Goal: Task Accomplishment & Management: Use online tool/utility

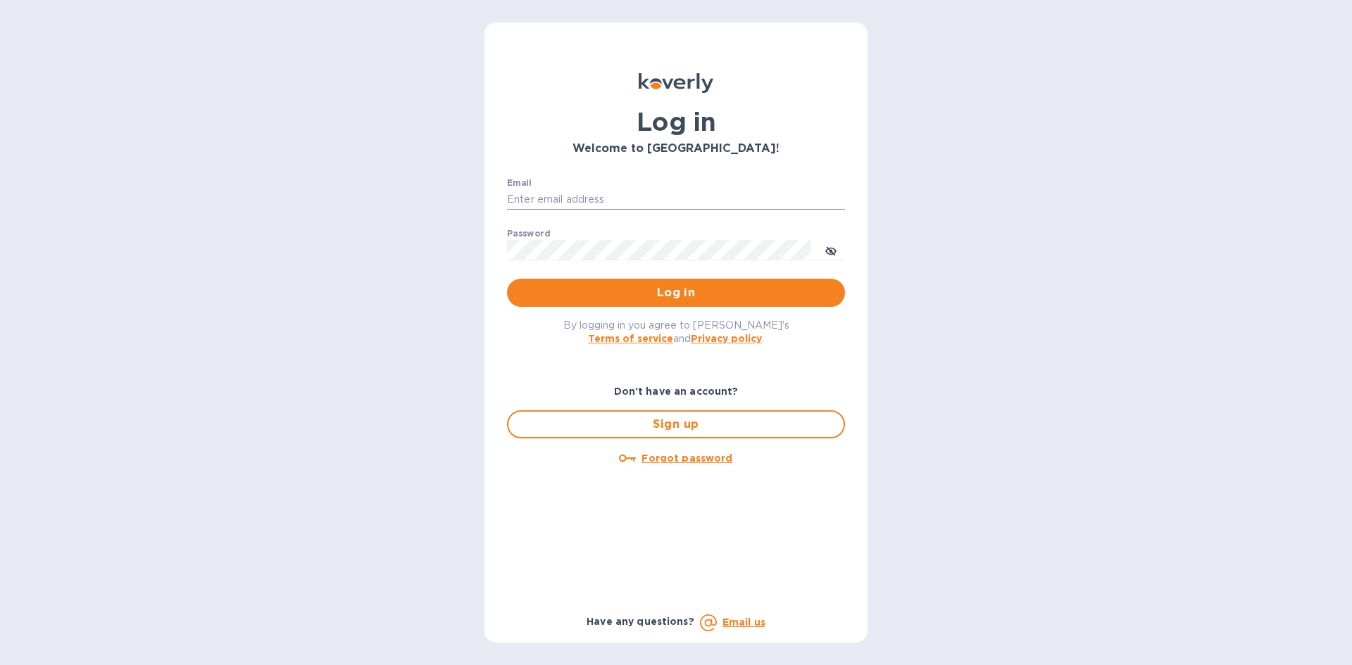
click at [614, 201] on input "Email" at bounding box center [676, 199] width 338 height 21
type input "lsbottleshop@gmail.com"
click at [507, 279] on button "Log in" at bounding box center [676, 293] width 338 height 28
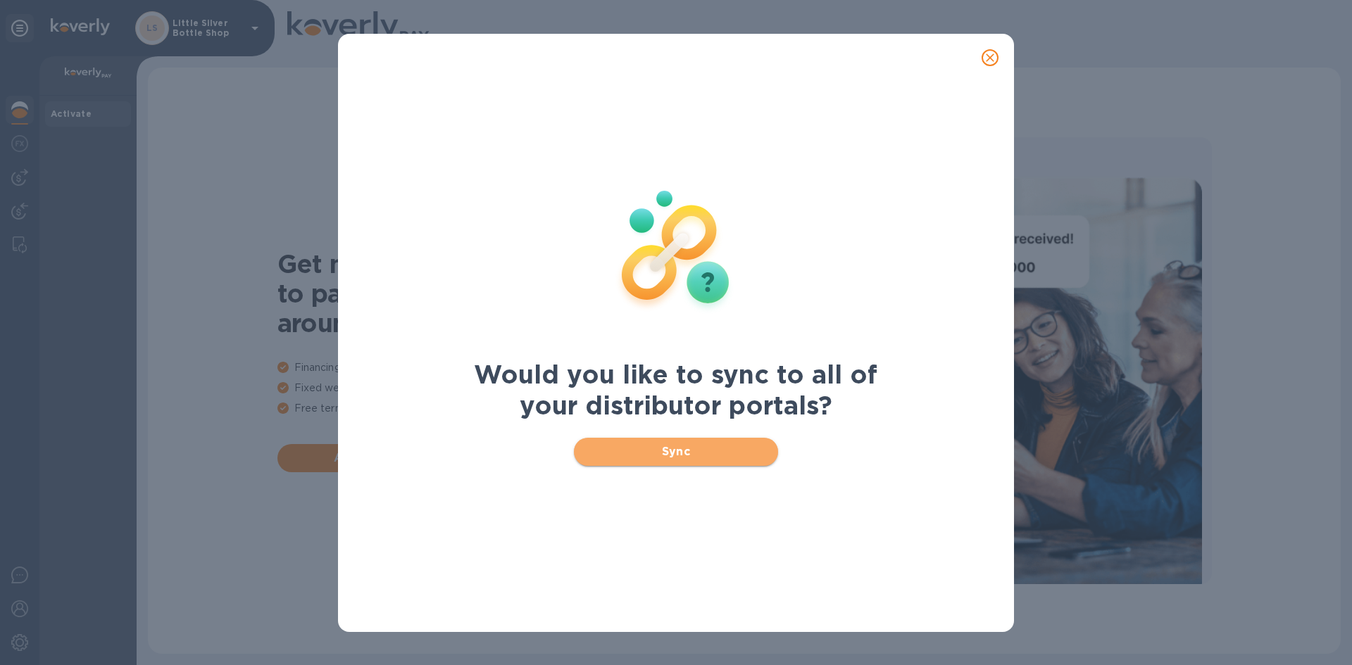
click at [693, 455] on span "Sync" at bounding box center [676, 452] width 182 height 17
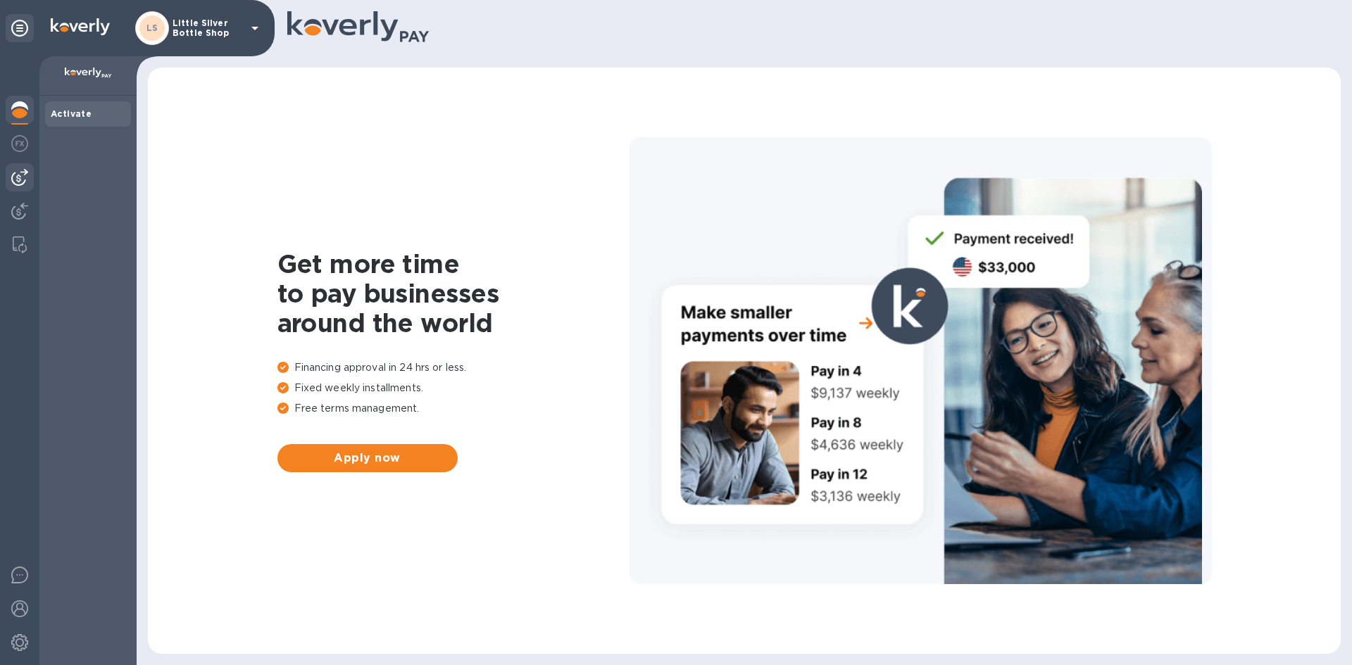
click at [26, 170] on img at bounding box center [19, 177] width 17 height 17
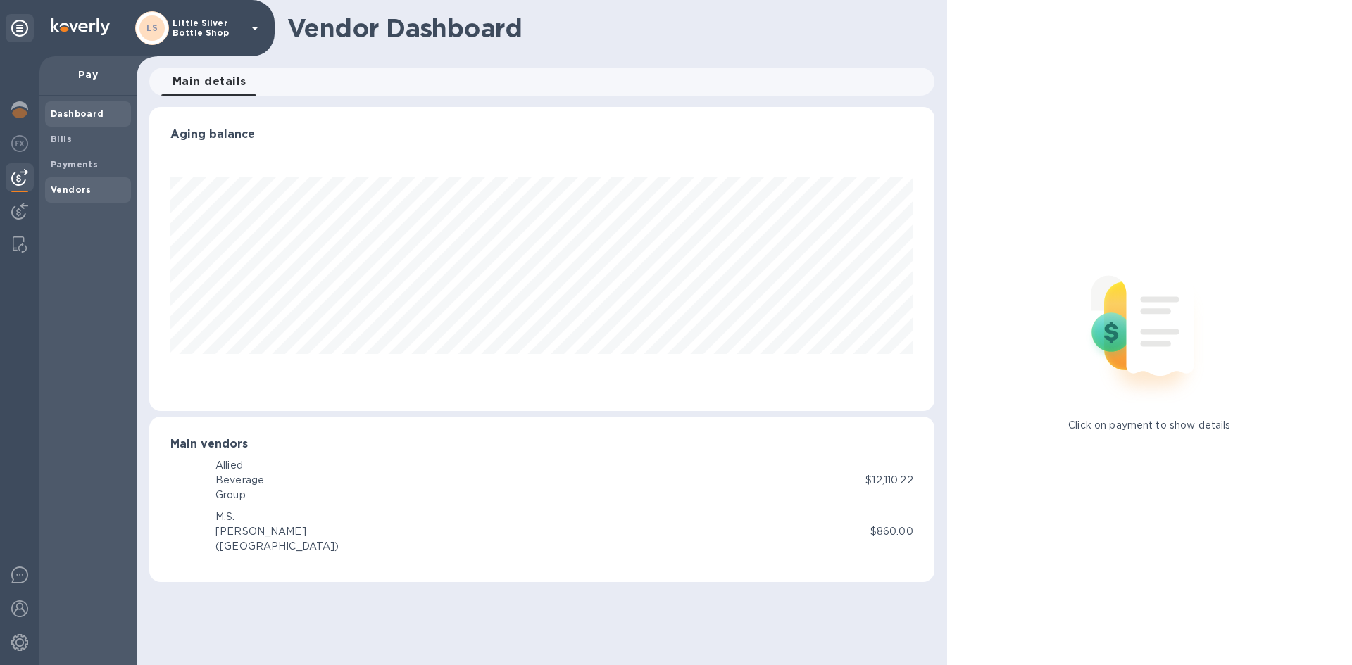
click at [65, 194] on b "Vendors" at bounding box center [71, 189] width 41 height 11
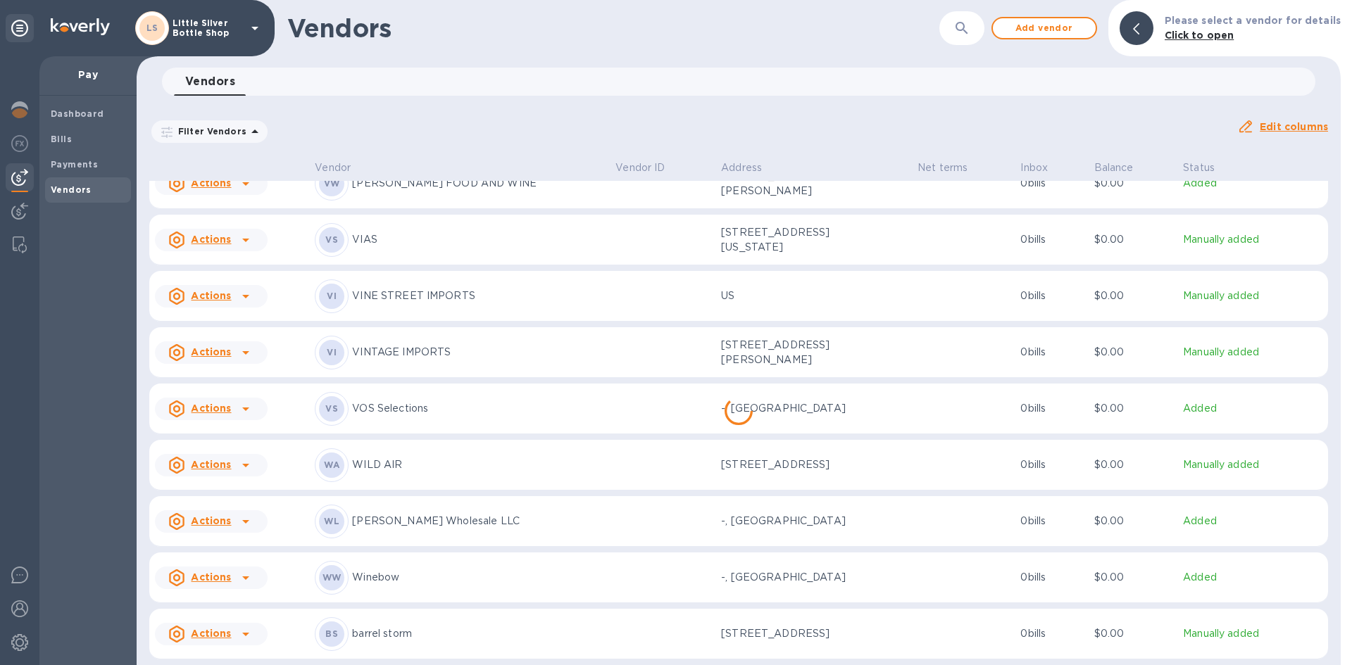
scroll to position [5722, 0]
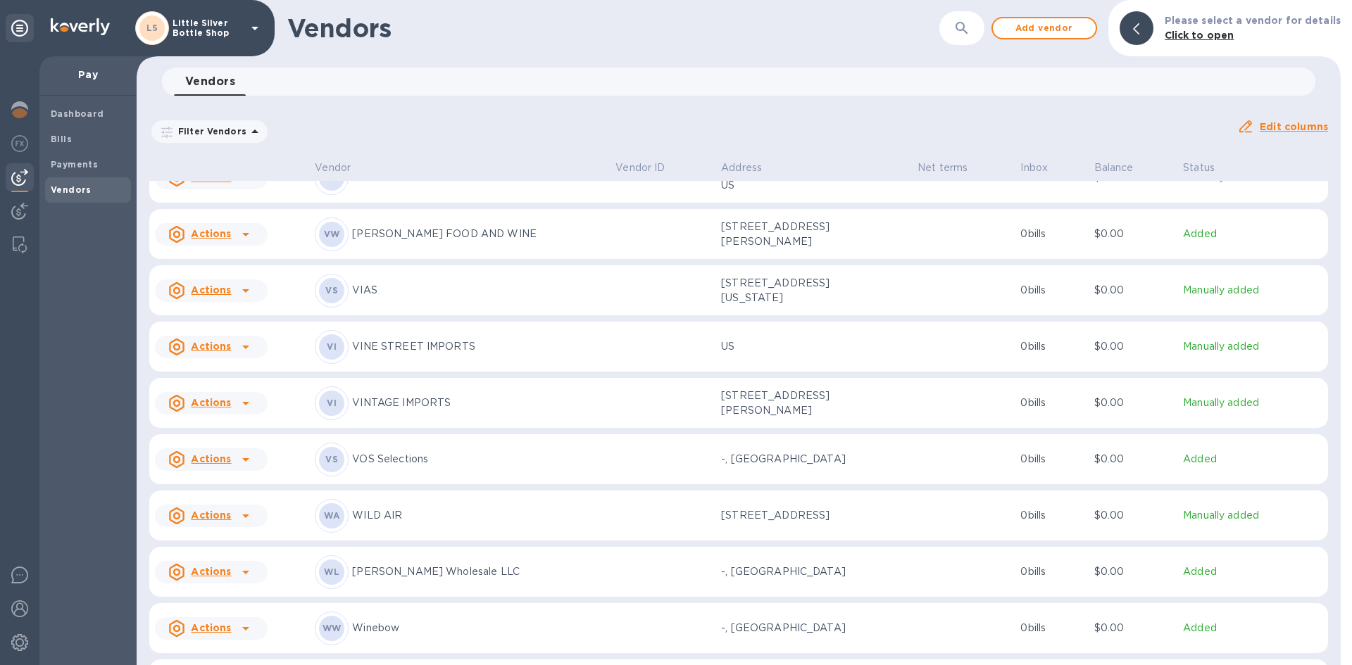
click at [395, 517] on p "WILD AIR" at bounding box center [478, 515] width 252 height 15
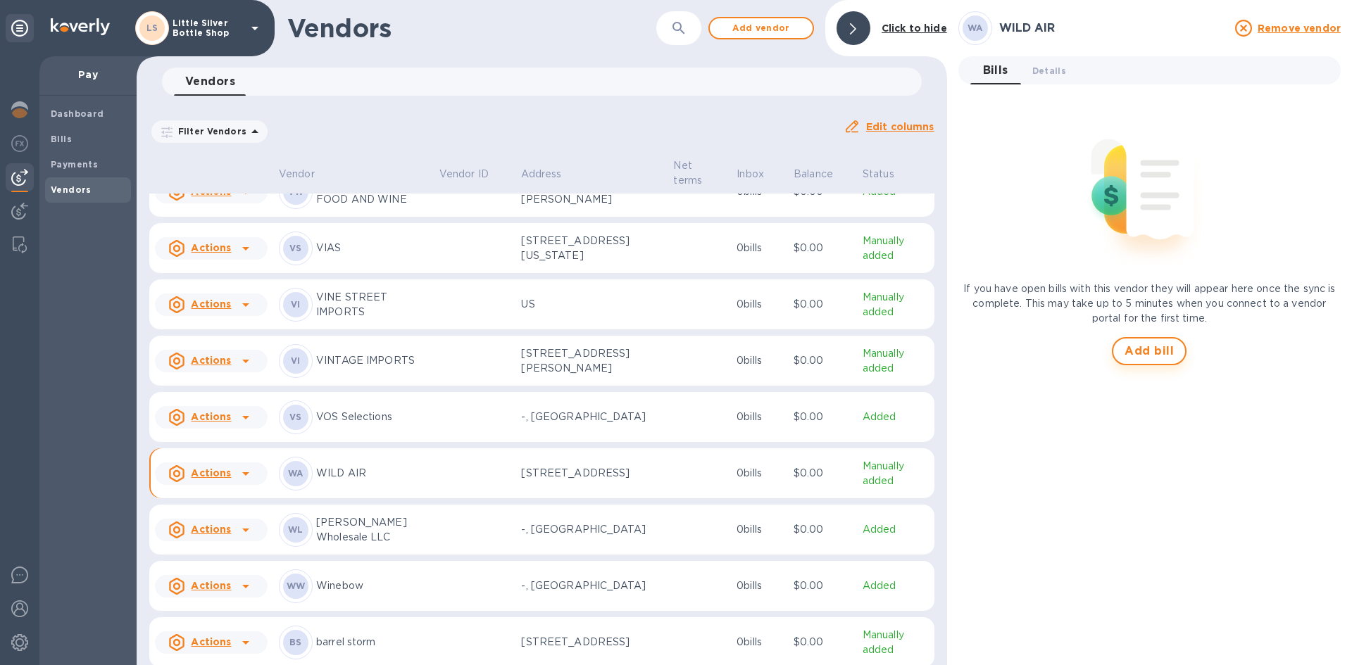
click at [1134, 352] on span "Add bill" at bounding box center [1148, 351] width 49 height 17
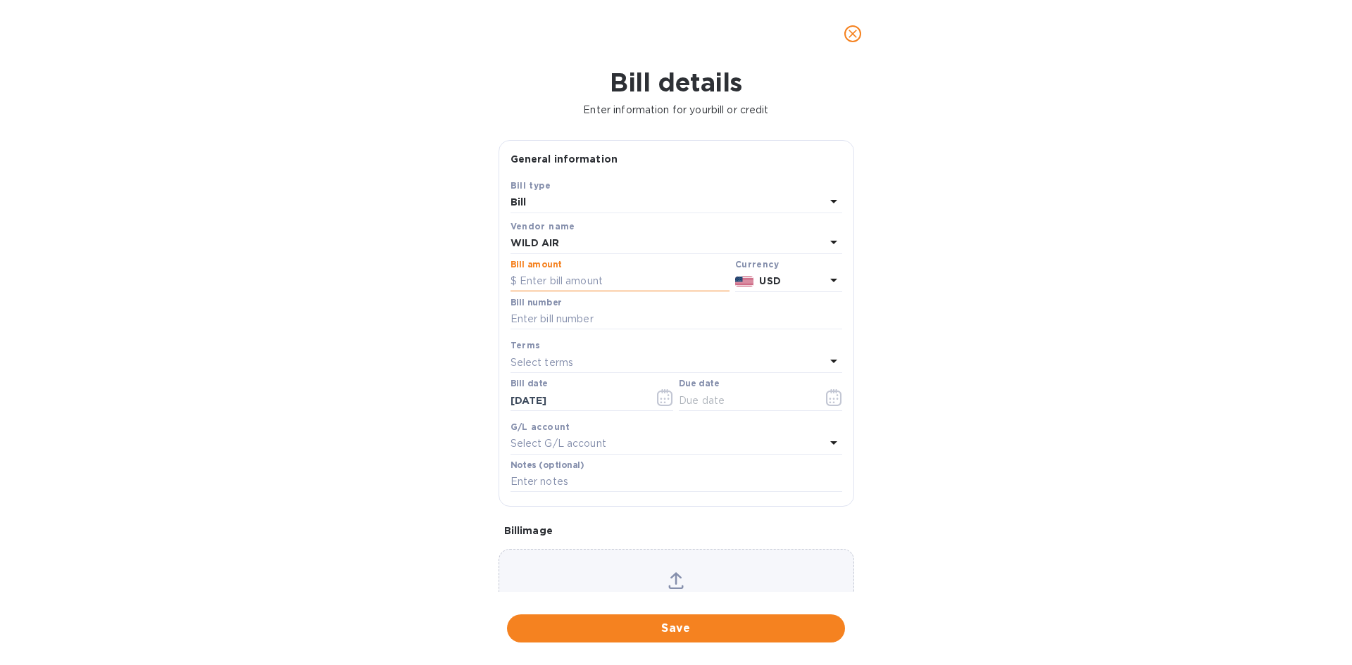
click at [598, 281] on input "text" at bounding box center [619, 281] width 219 height 21
type input "130.00"
click at [574, 315] on input "text" at bounding box center [676, 319] width 332 height 21
type input "218"
click at [553, 365] on p "Select terms" at bounding box center [541, 363] width 63 height 15
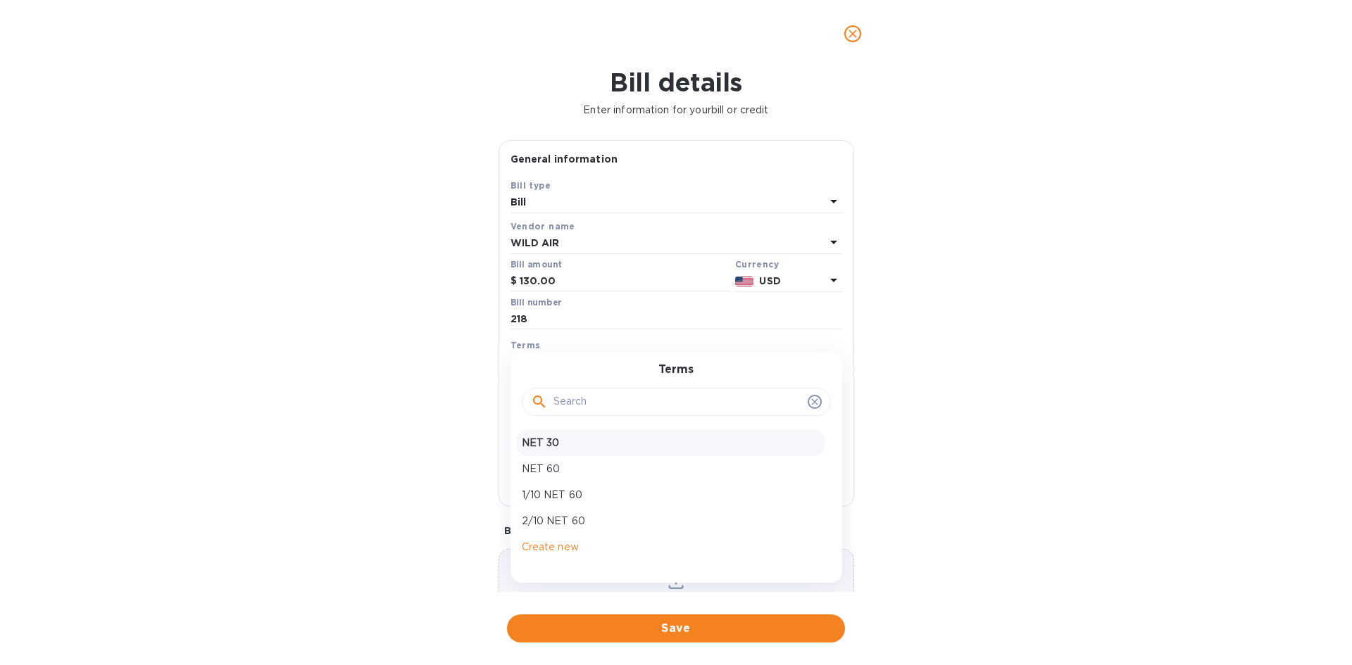
click at [553, 443] on p "NET 30" at bounding box center [671, 443] width 298 height 15
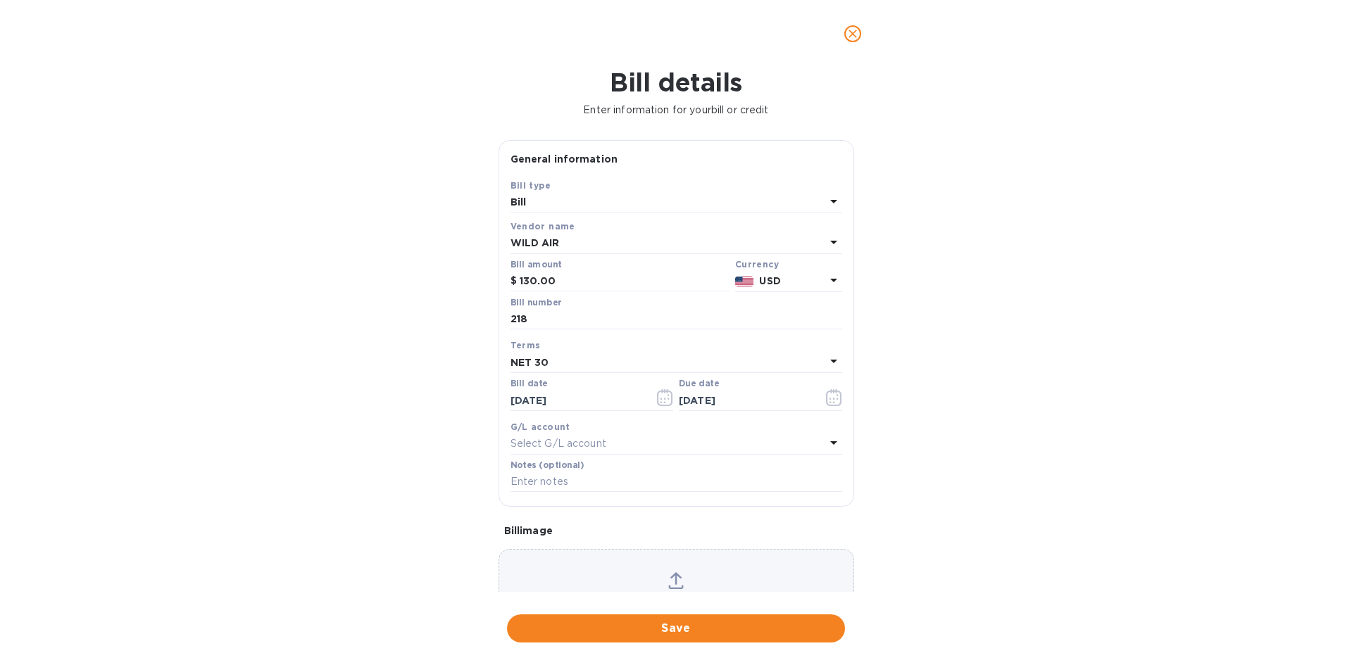
type input "[DATE]"
click at [557, 486] on input "text" at bounding box center [676, 482] width 332 height 21
type input "1-29921"
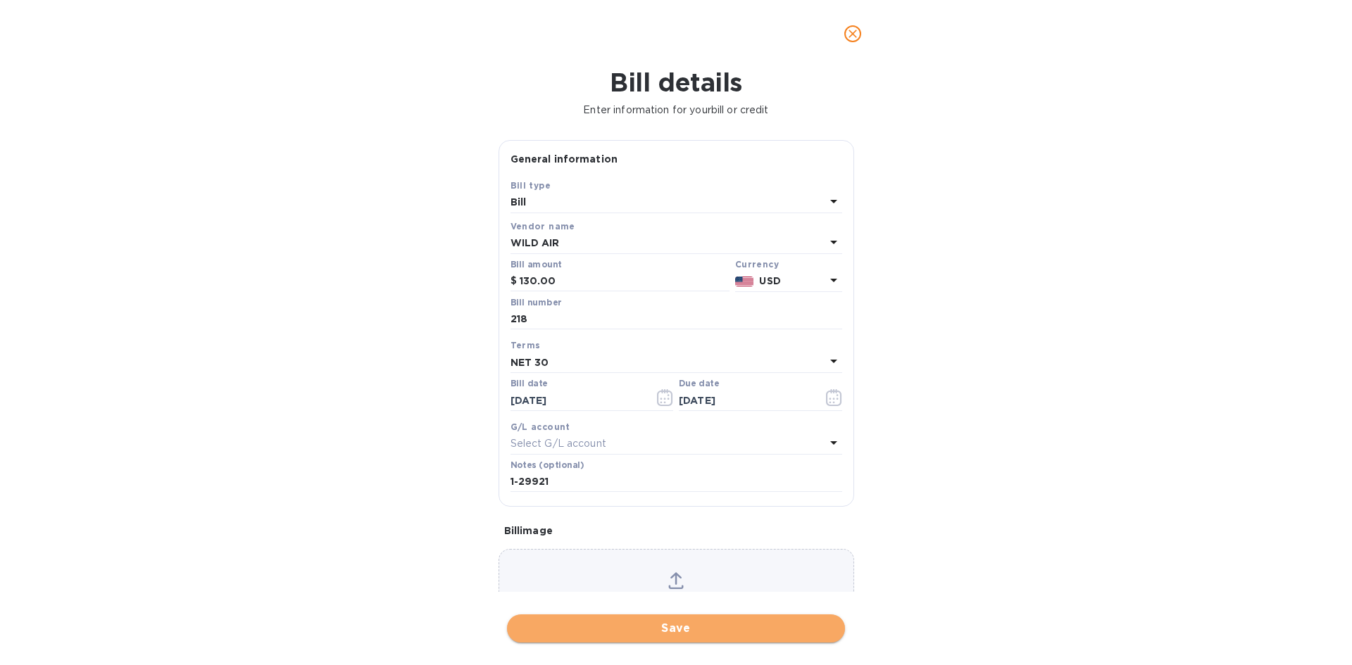
click at [708, 629] on span "Save" at bounding box center [675, 628] width 315 height 17
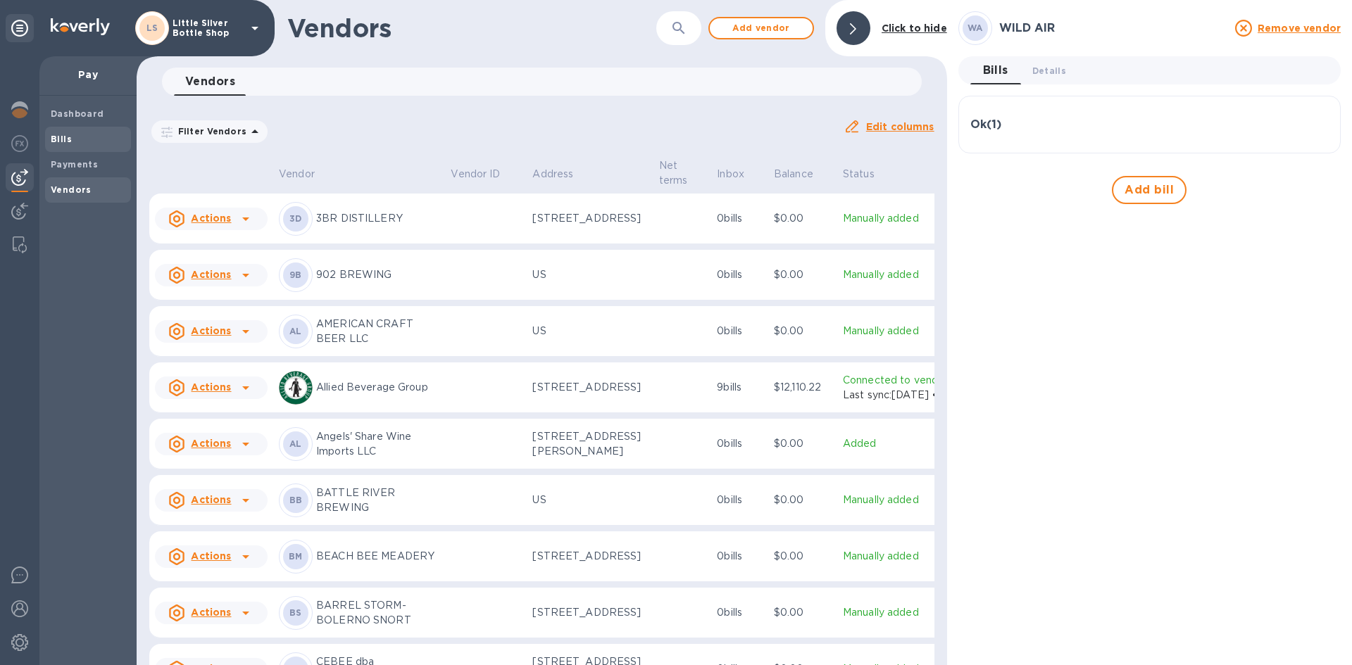
click at [71, 140] on span "Bills" at bounding box center [88, 139] width 75 height 14
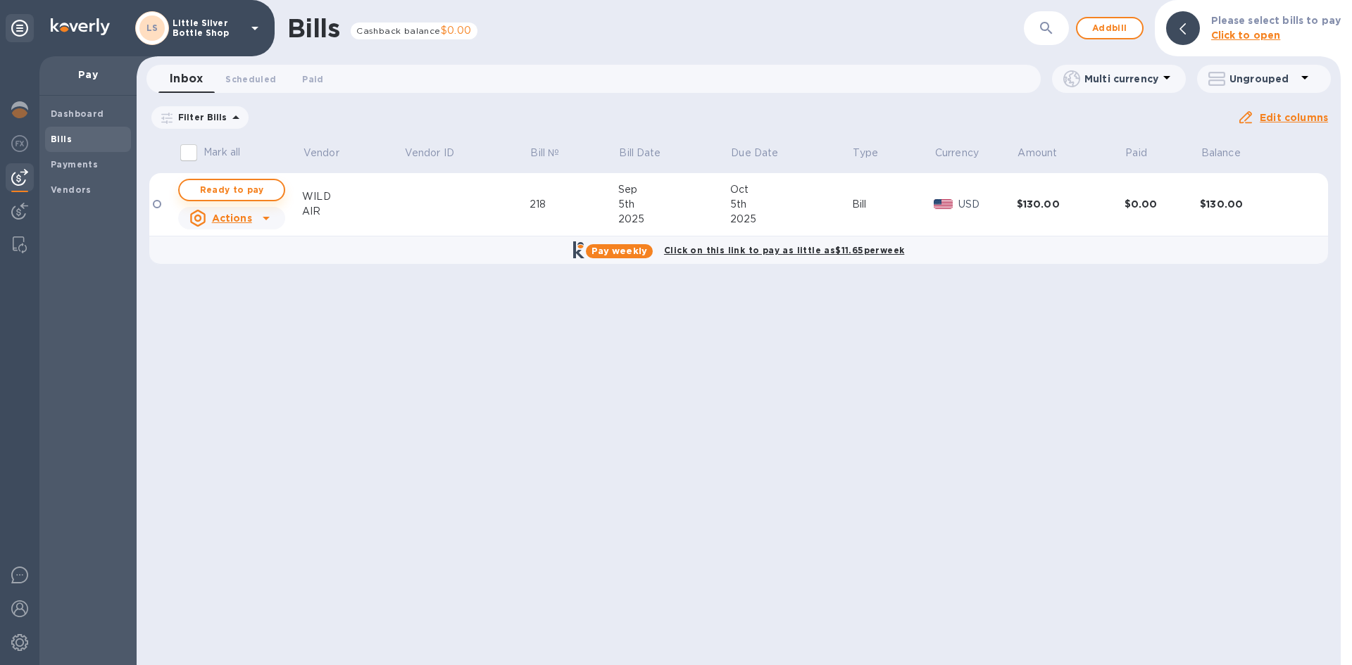
click at [230, 190] on span "Ready to pay" at bounding box center [232, 190] width 82 height 17
checkbox input "true"
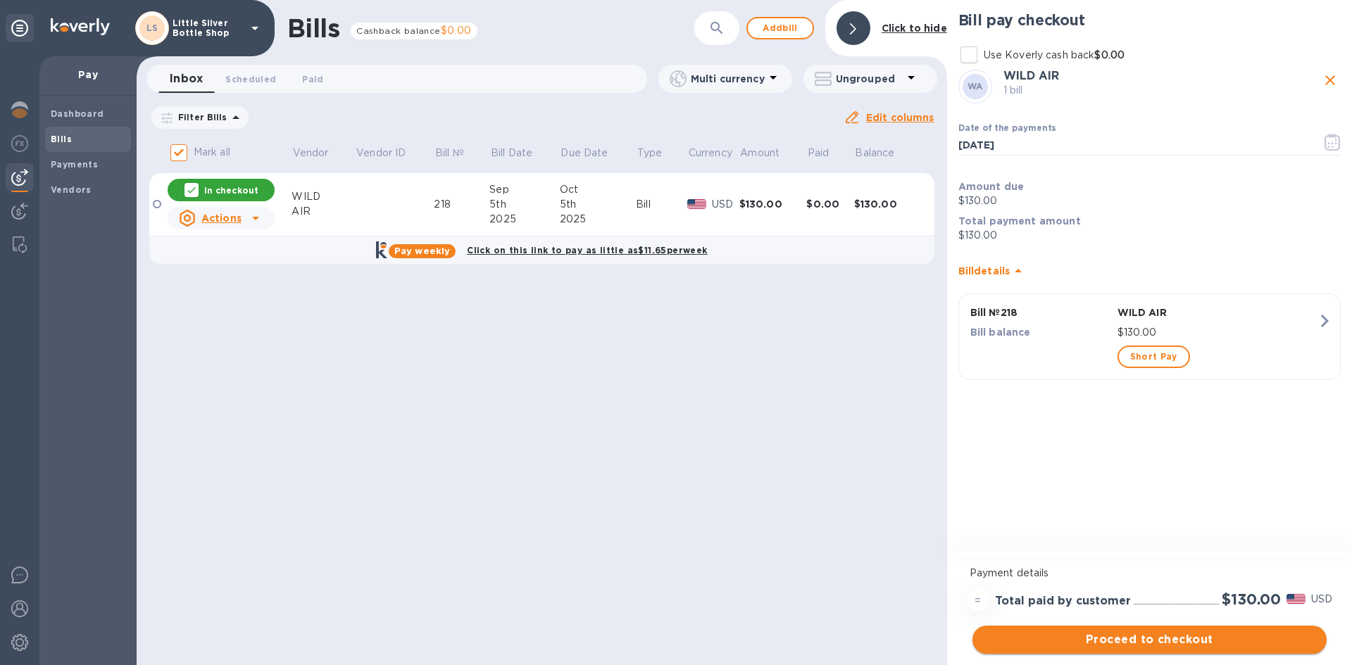
click at [1229, 639] on span "Proceed to checkout" at bounding box center [1150, 640] width 332 height 17
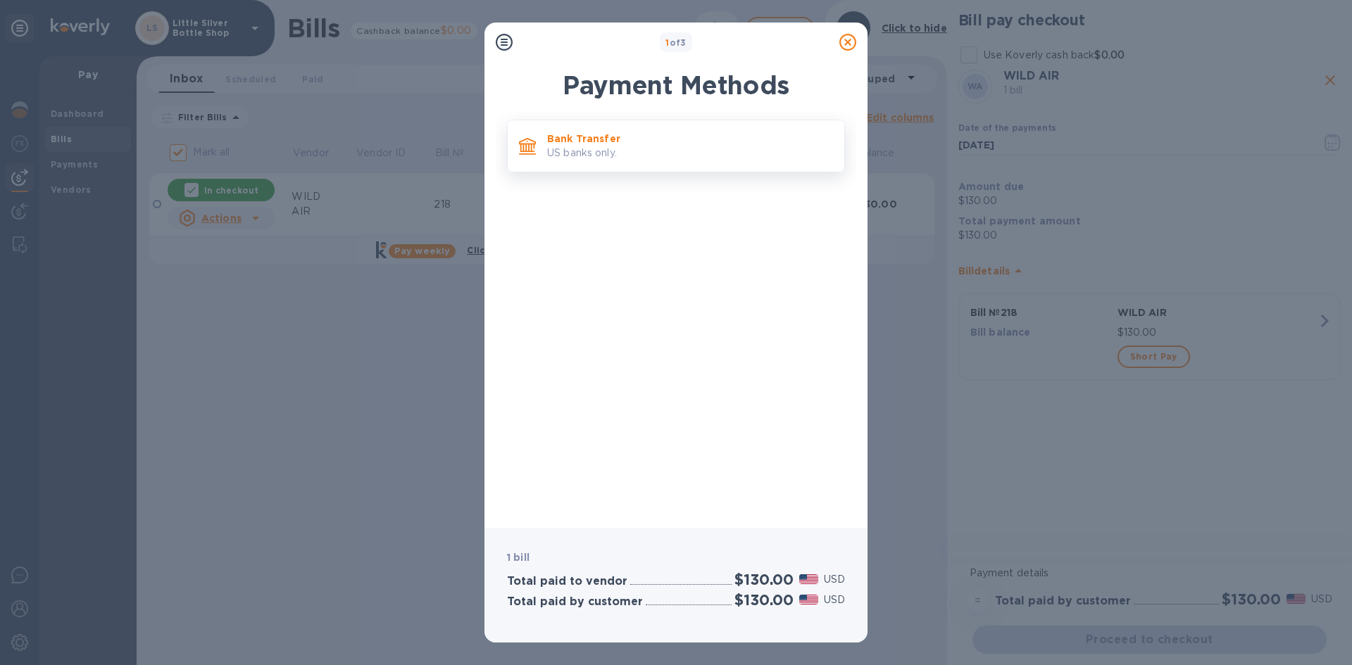
click at [644, 158] on p "US banks only." at bounding box center [690, 153] width 286 height 15
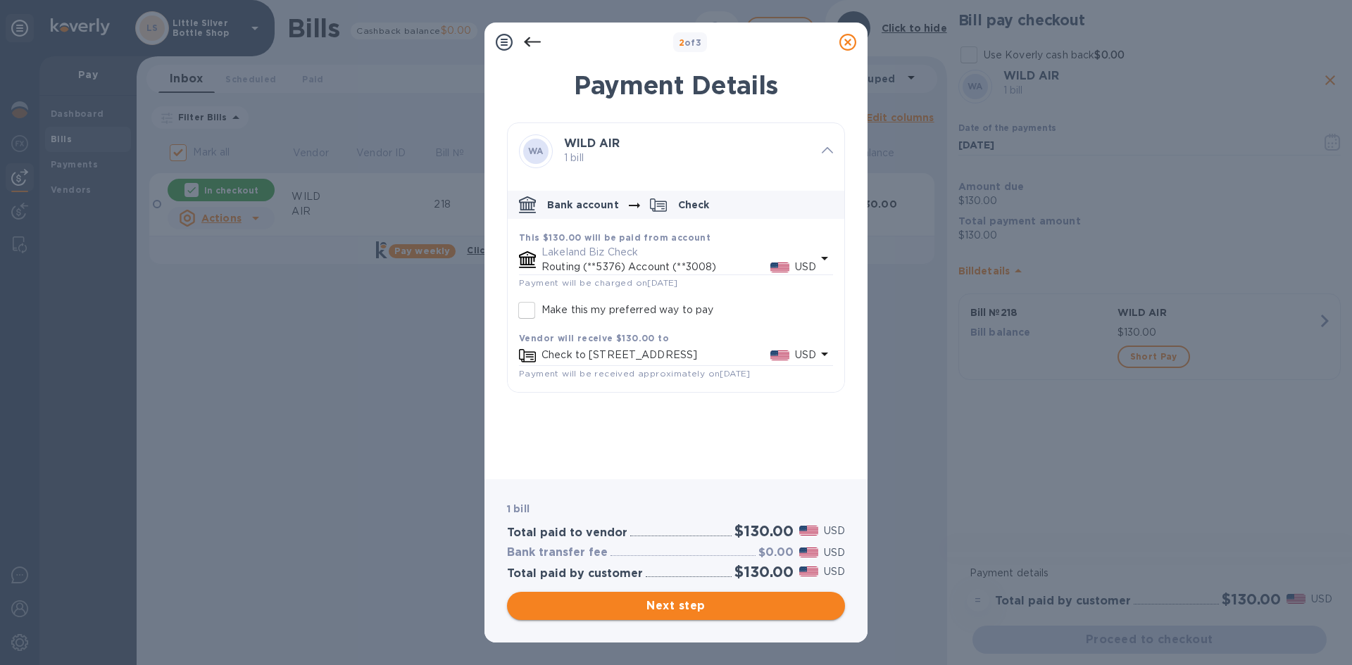
click at [723, 611] on span "Next step" at bounding box center [675, 606] width 315 height 17
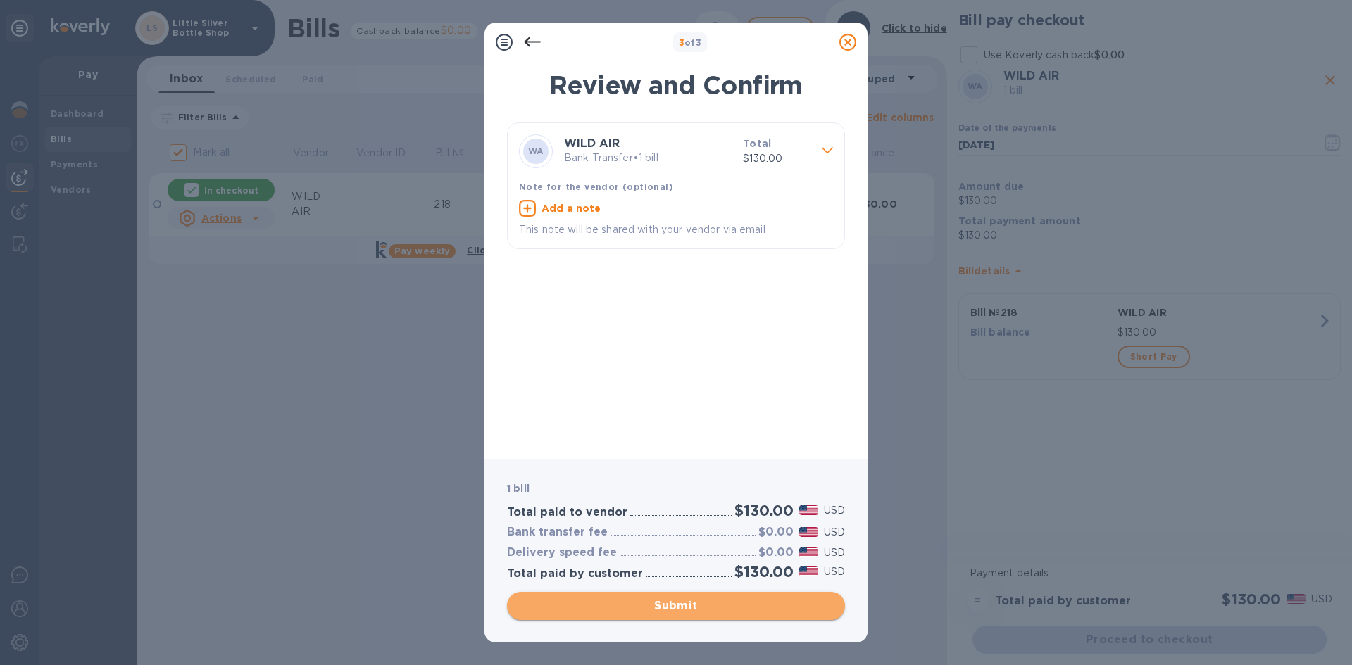
click at [723, 611] on span "Submit" at bounding box center [675, 606] width 315 height 17
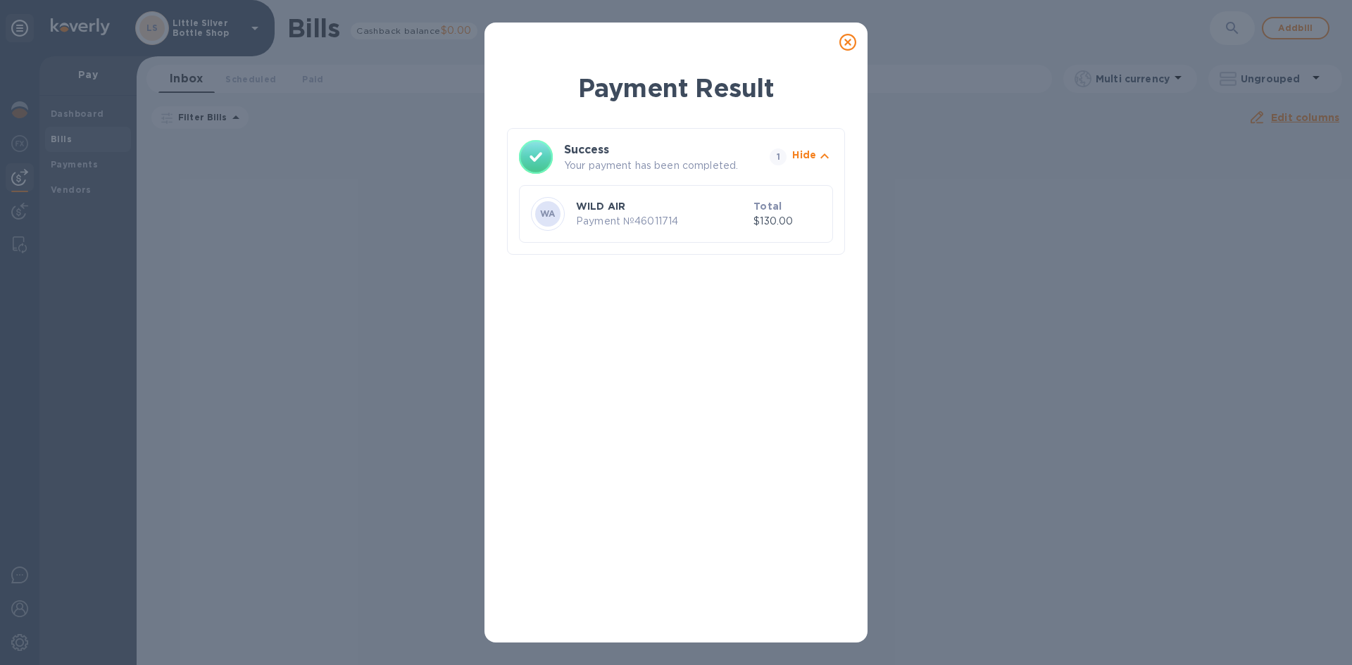
click at [843, 42] on icon at bounding box center [847, 42] width 17 height 17
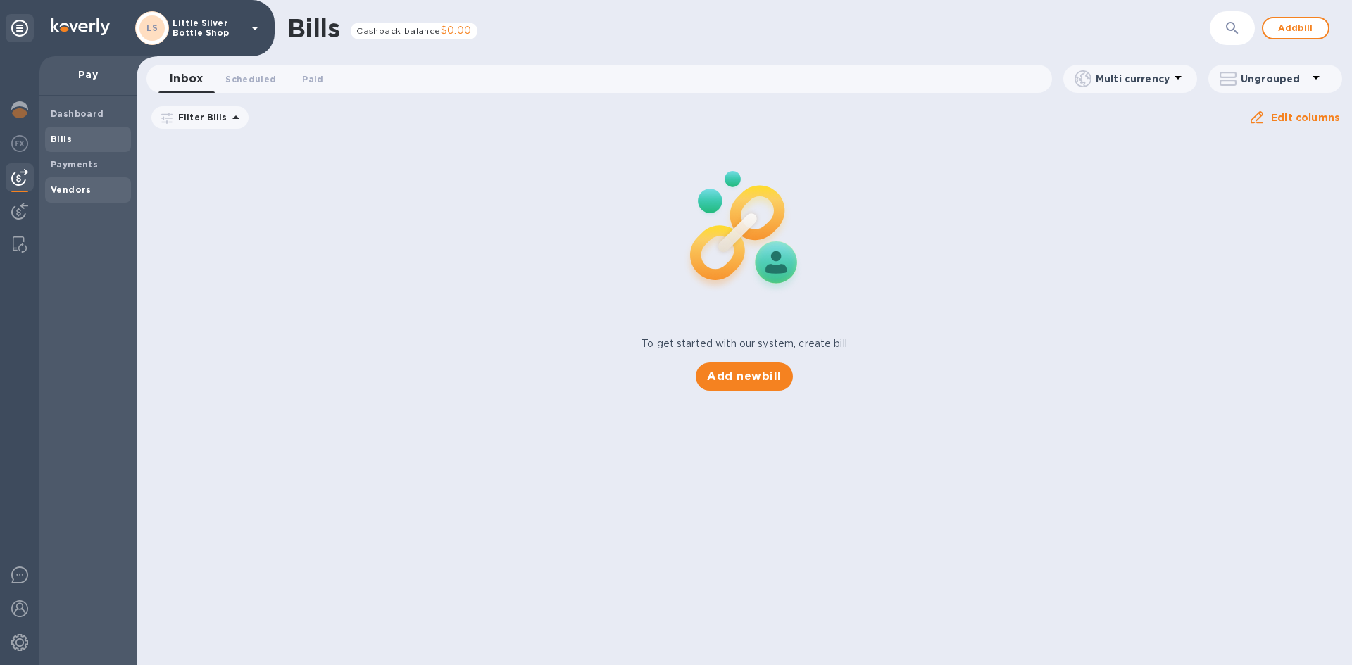
click at [70, 190] on b "Vendors" at bounding box center [71, 189] width 41 height 11
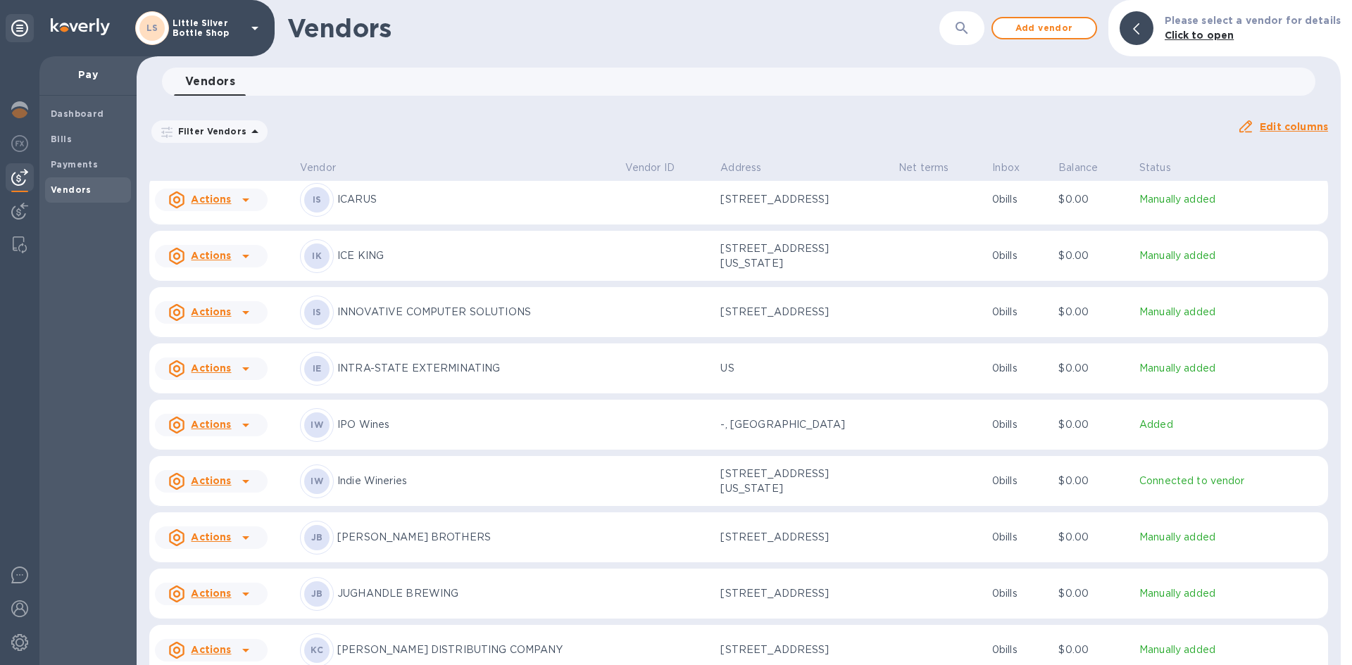
scroll to position [2402, 0]
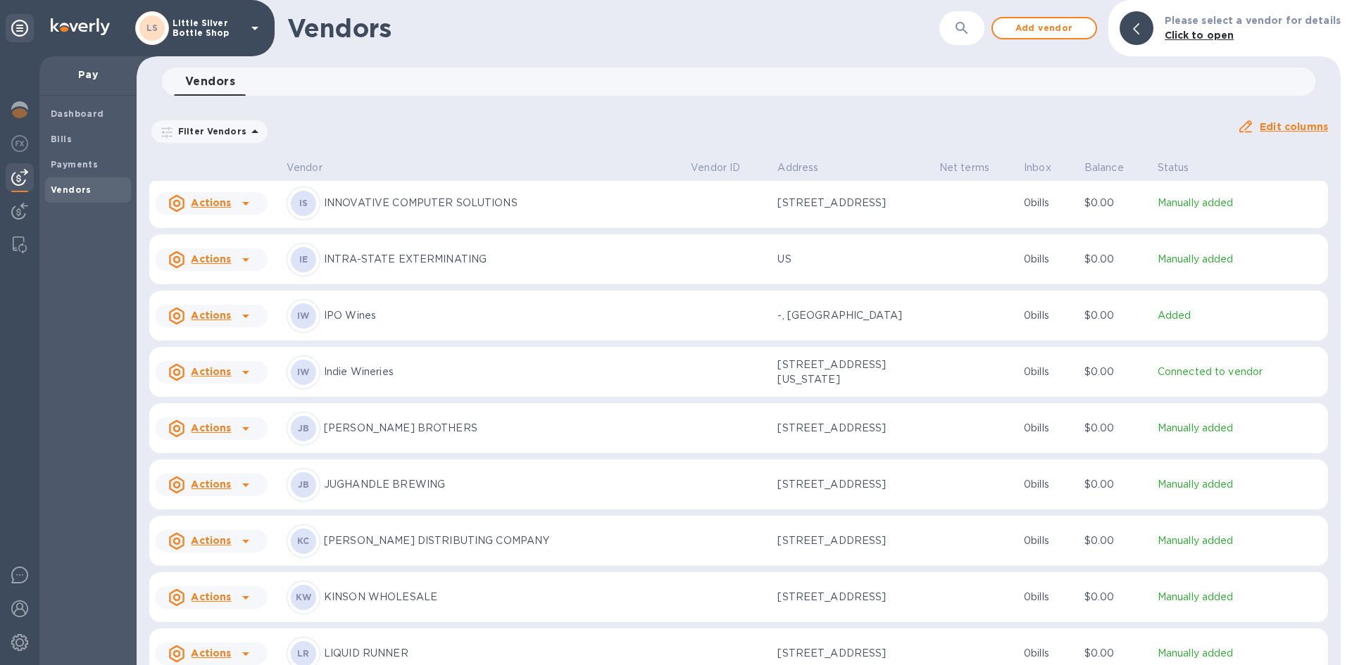
click at [412, 548] on p "[PERSON_NAME] DISTRIBUTING COMPANY" at bounding box center [502, 541] width 356 height 15
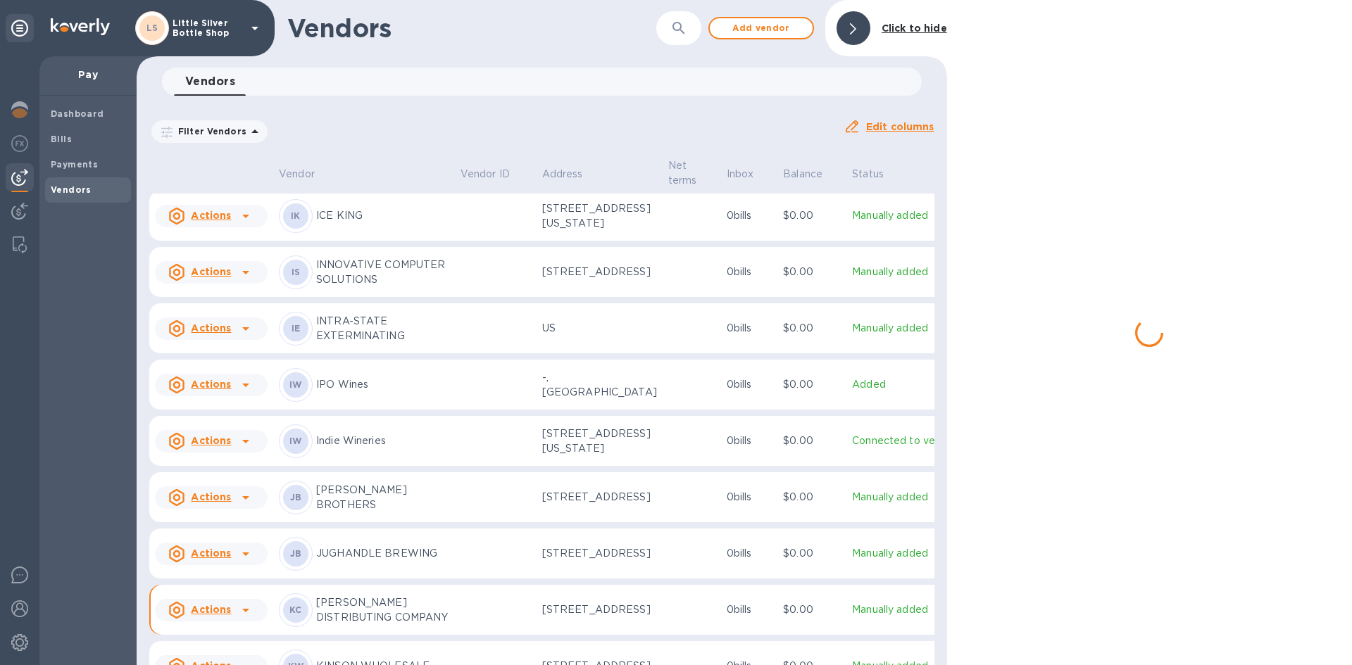
scroll to position [2604, 0]
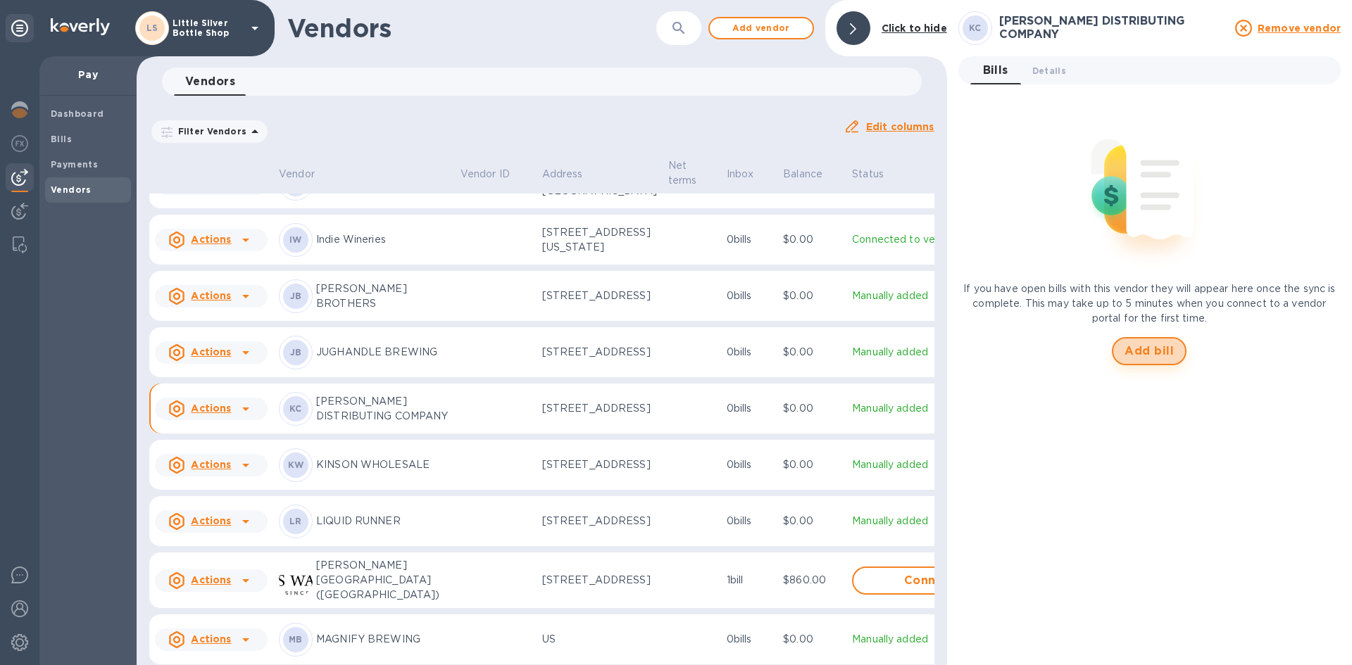
click at [1171, 349] on span "Add bill" at bounding box center [1148, 351] width 49 height 17
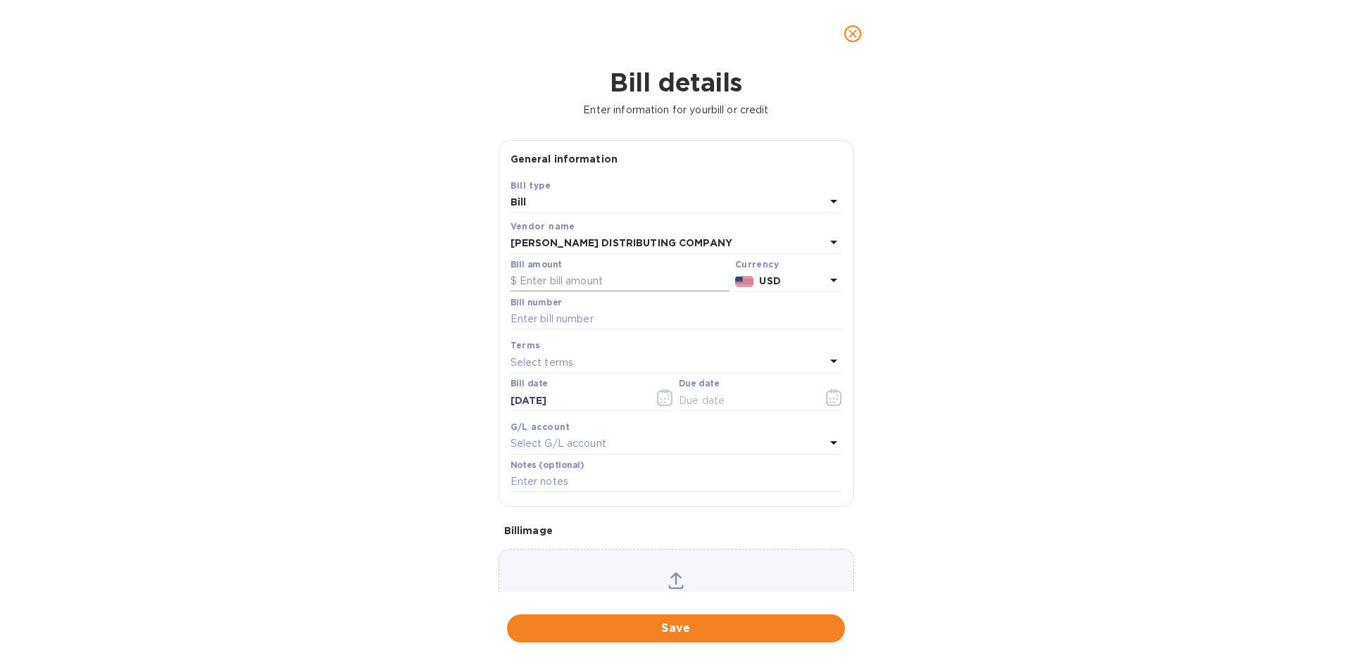
click at [643, 281] on input "text" at bounding box center [619, 281] width 219 height 21
click at [853, 38] on icon "close" at bounding box center [853, 34] width 14 height 14
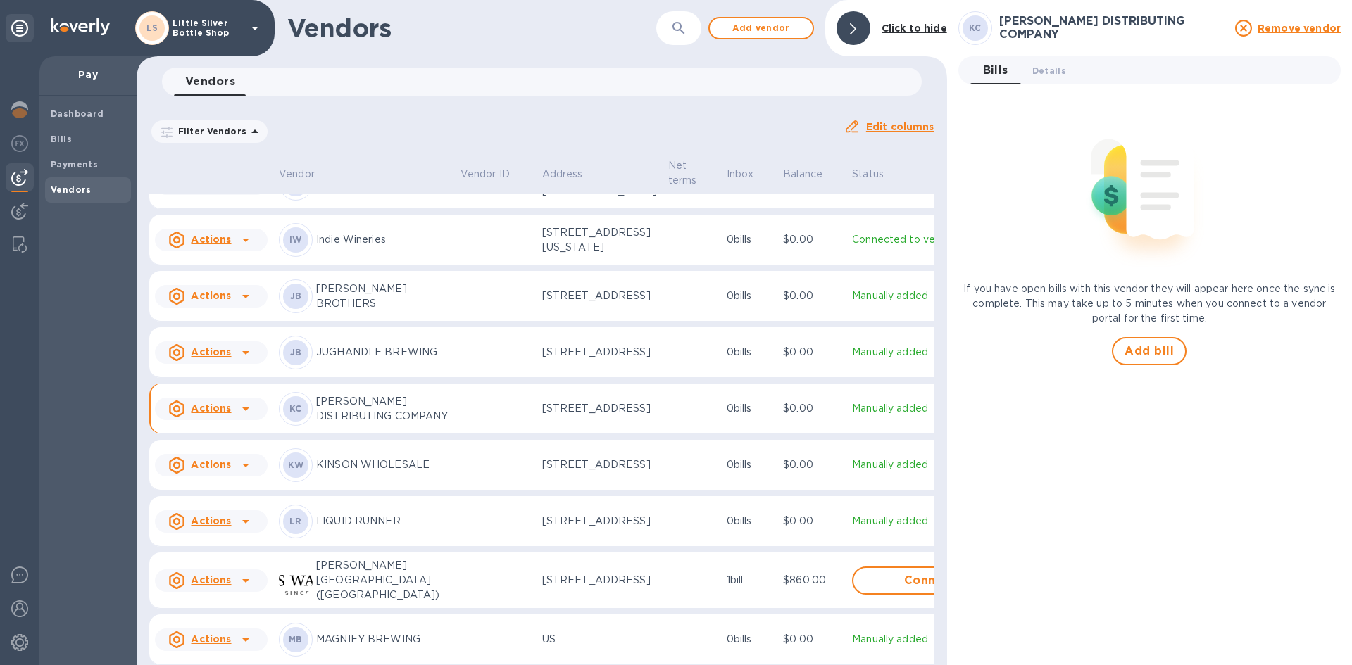
click at [251, 34] on icon at bounding box center [254, 28] width 17 height 17
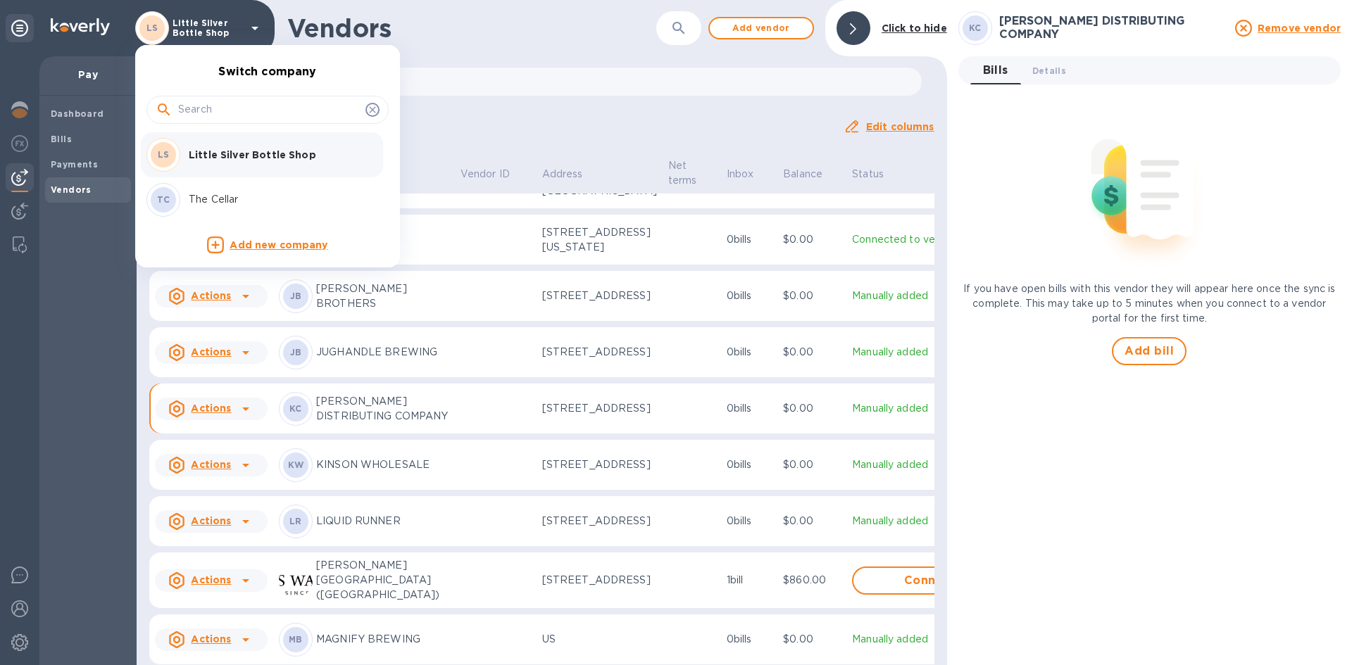
click at [228, 200] on p "The Cellar" at bounding box center [277, 199] width 177 height 15
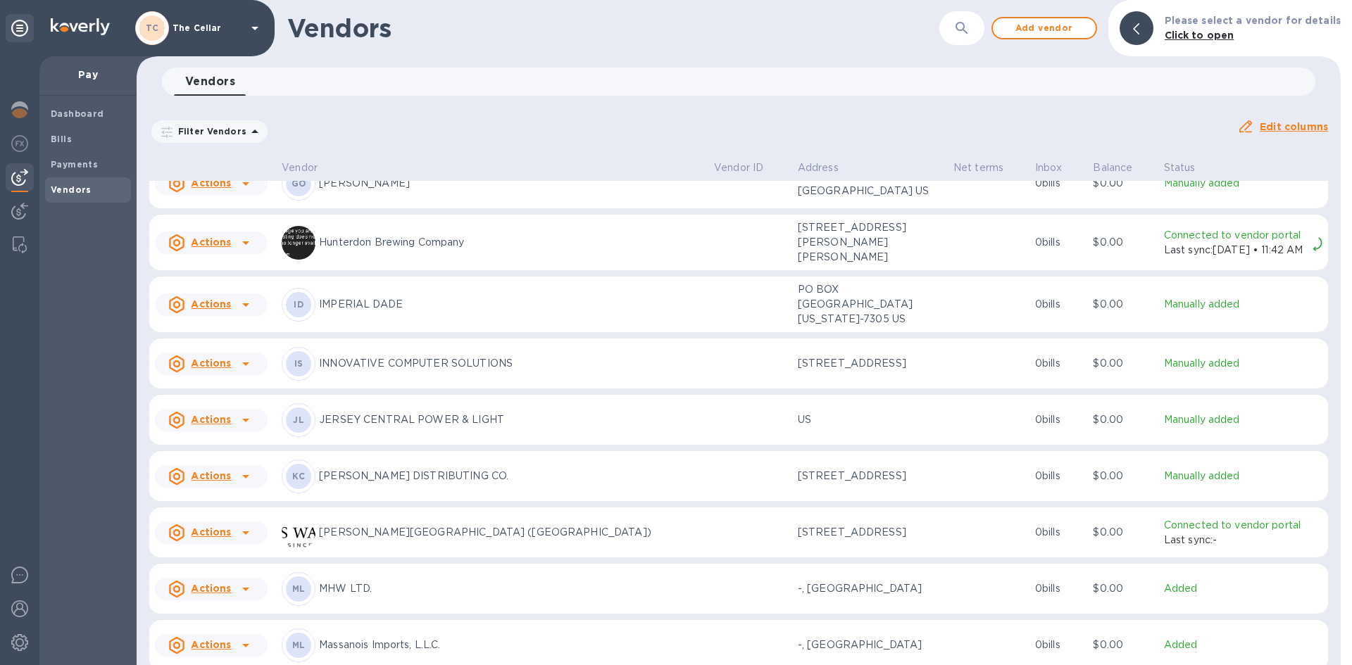
scroll to position [910, 0]
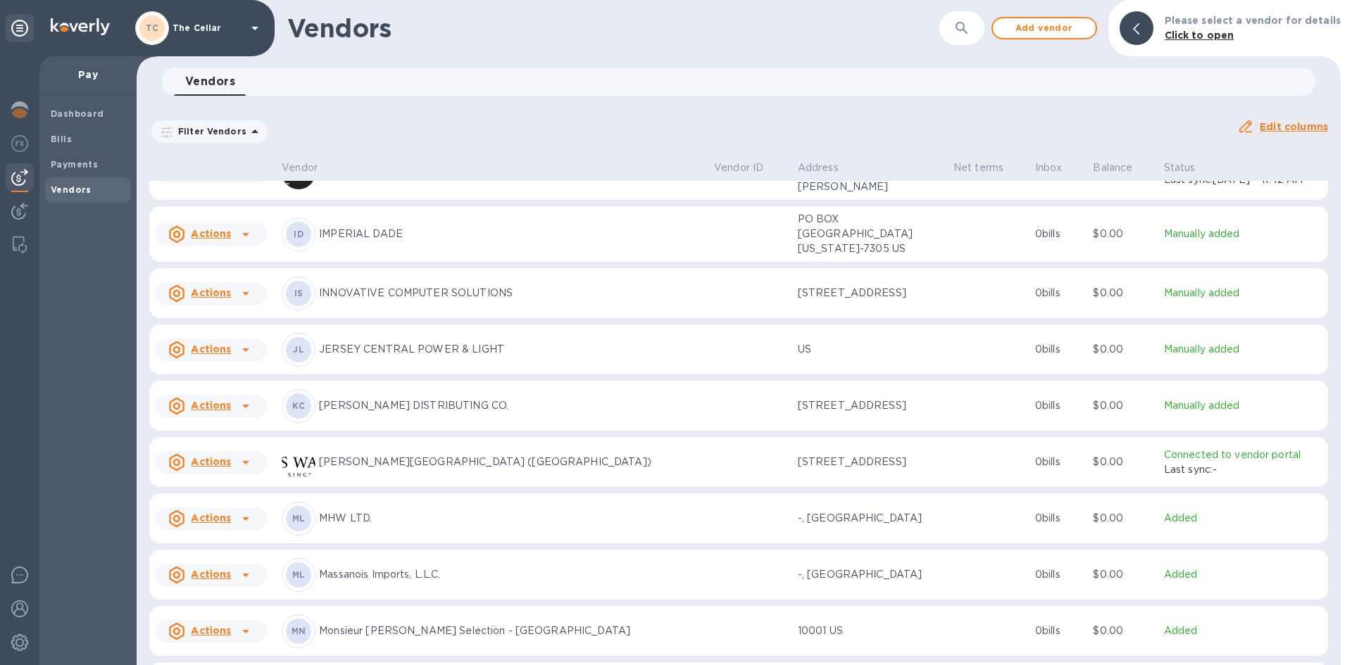
click at [344, 413] on p "KANE DISTRIBUTING CO." at bounding box center [511, 405] width 384 height 15
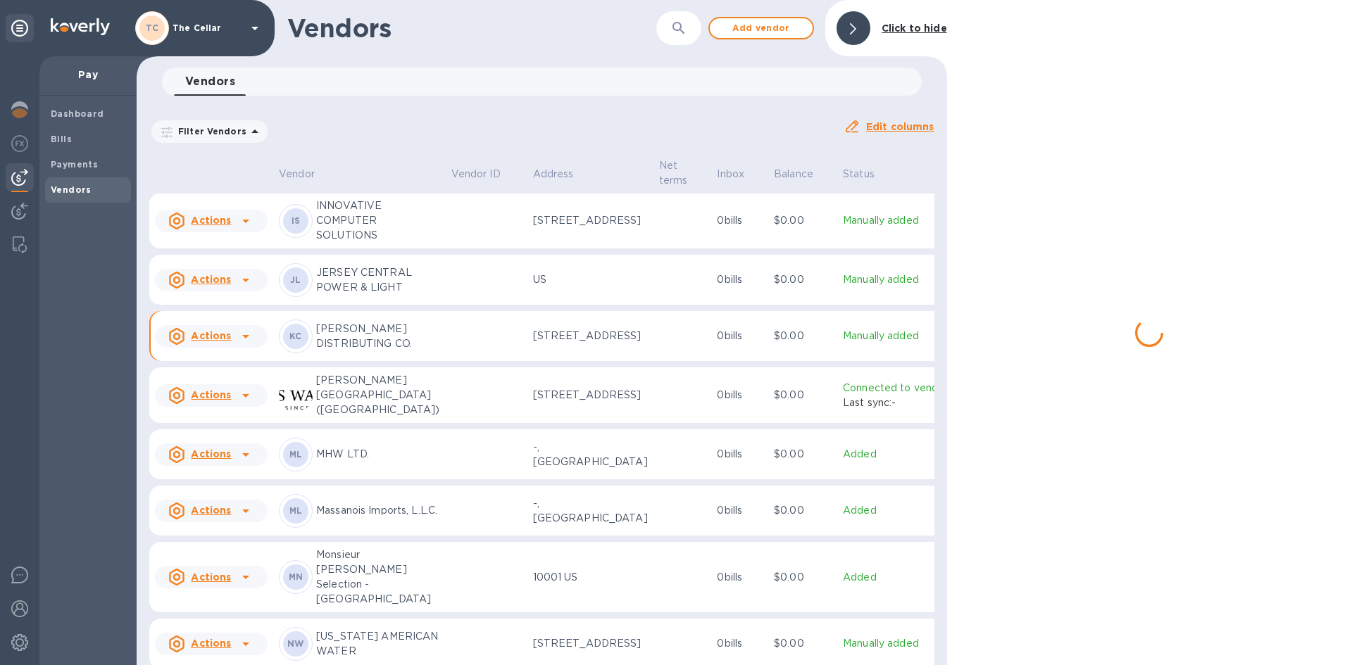
scroll to position [1108, 0]
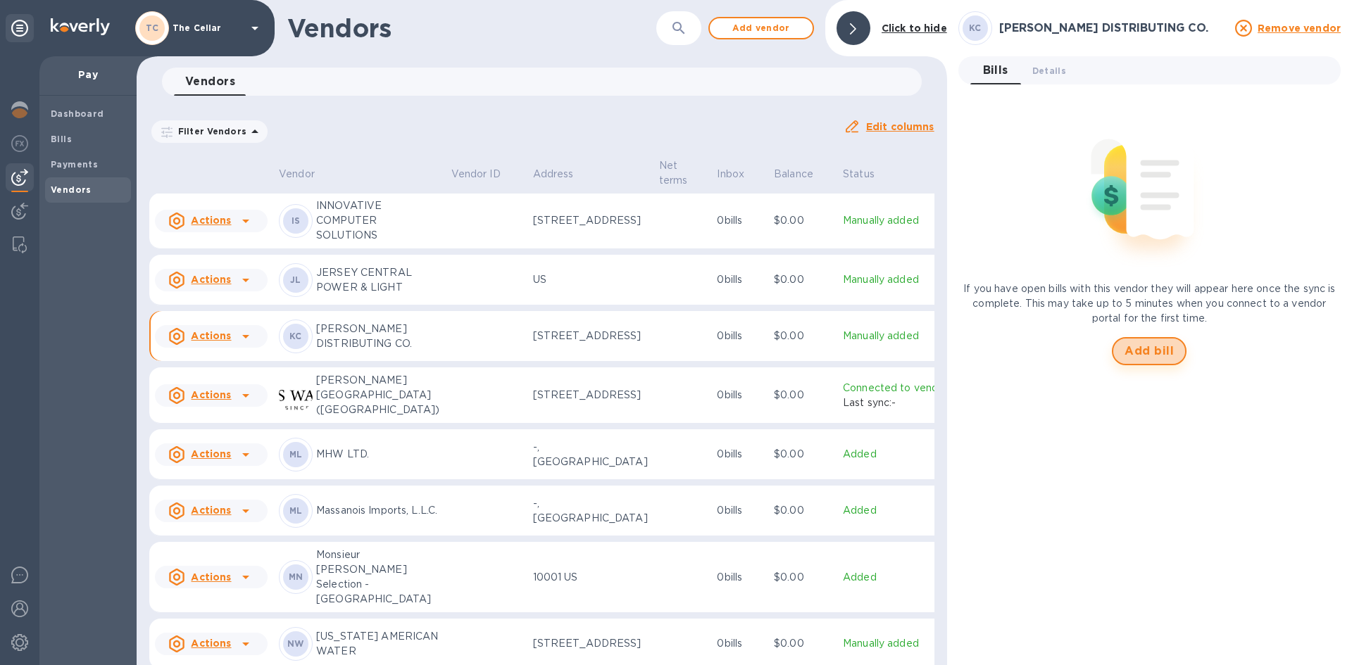
click at [1168, 345] on span "Add bill" at bounding box center [1148, 351] width 49 height 17
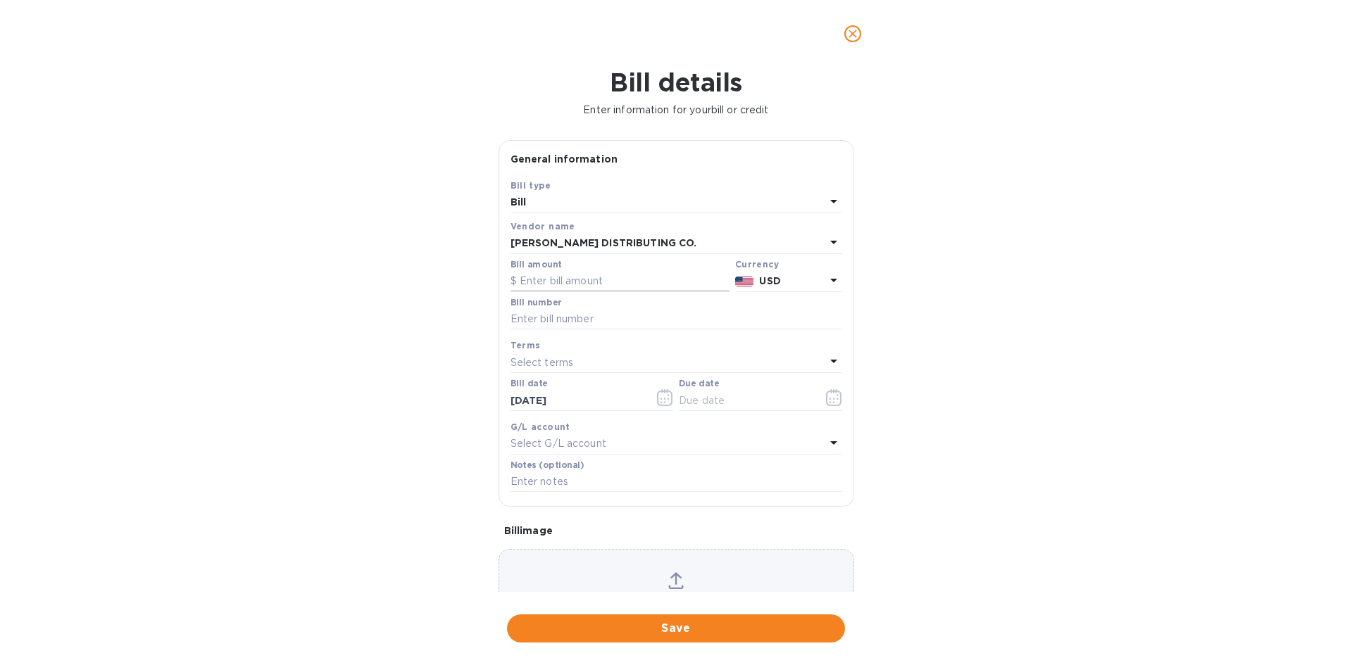
click at [594, 285] on input "text" at bounding box center [619, 281] width 219 height 21
type input "387.42"
click at [574, 325] on input "text" at bounding box center [676, 319] width 332 height 21
type input "145663"
click at [544, 363] on p "Select terms" at bounding box center [541, 363] width 63 height 15
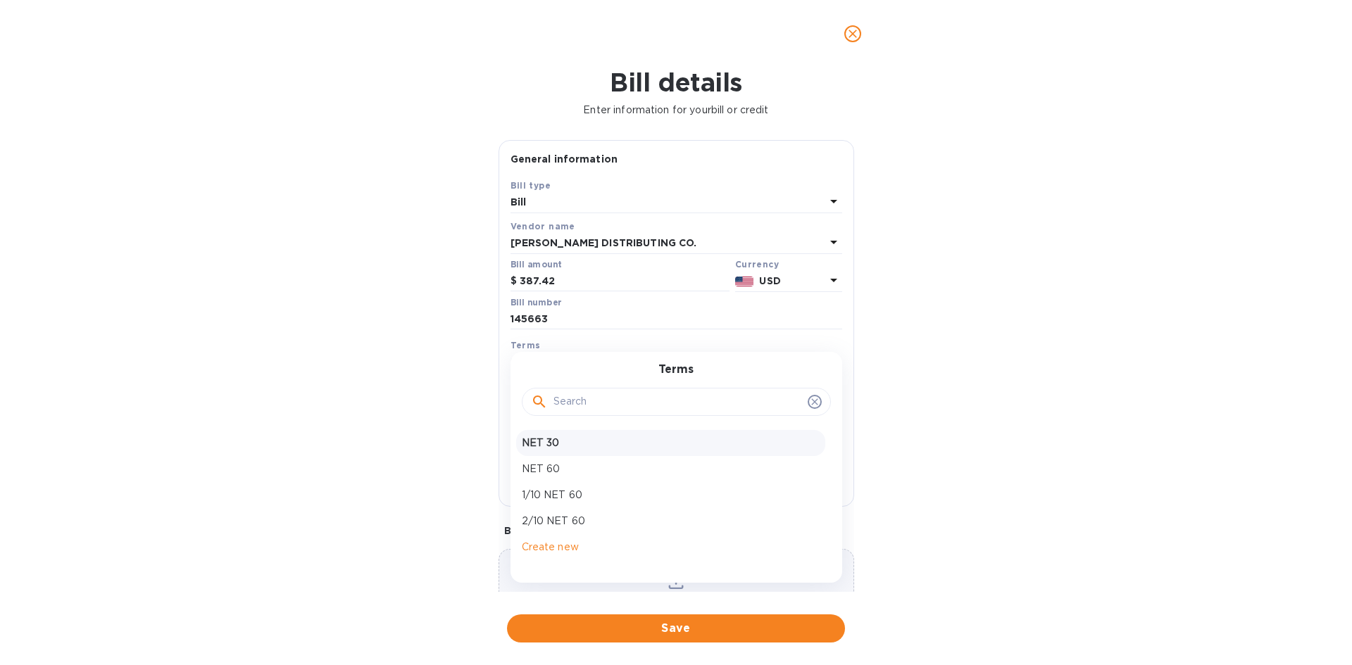
click at [550, 441] on p "NET 30" at bounding box center [671, 443] width 298 height 15
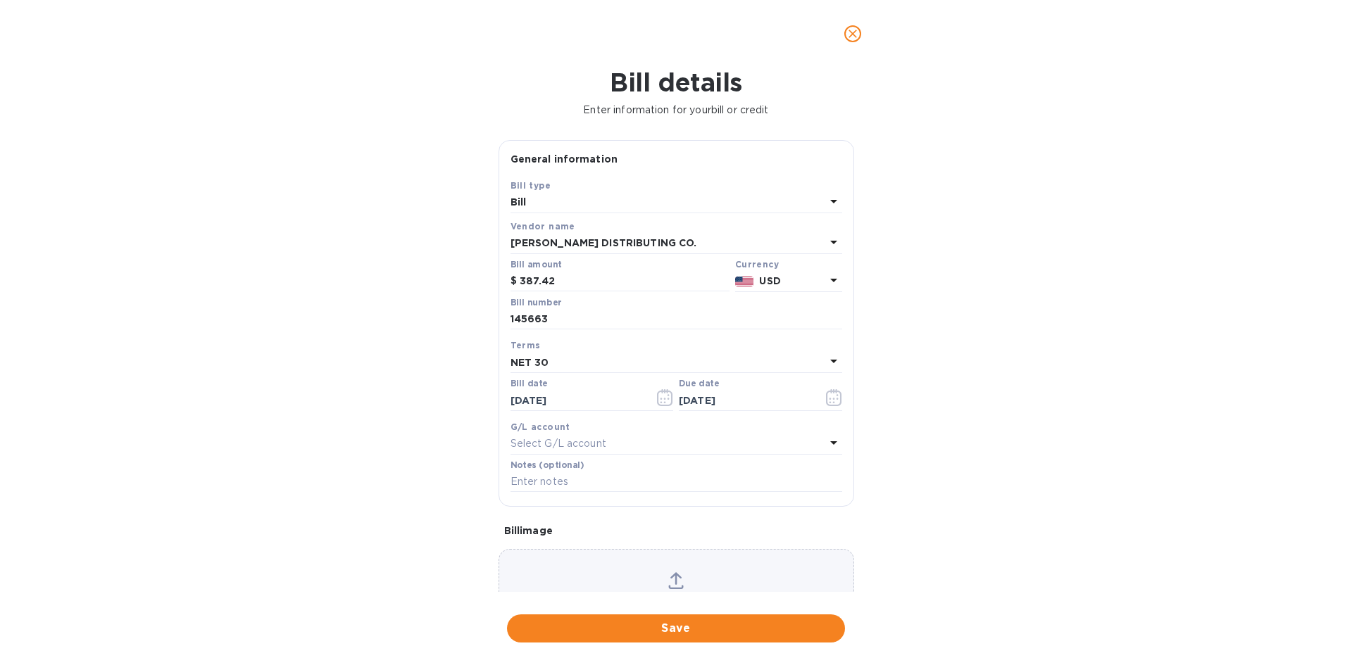
type input "[DATE]"
click at [536, 484] on input "text" at bounding box center [676, 482] width 332 height 21
type input "2-11130"
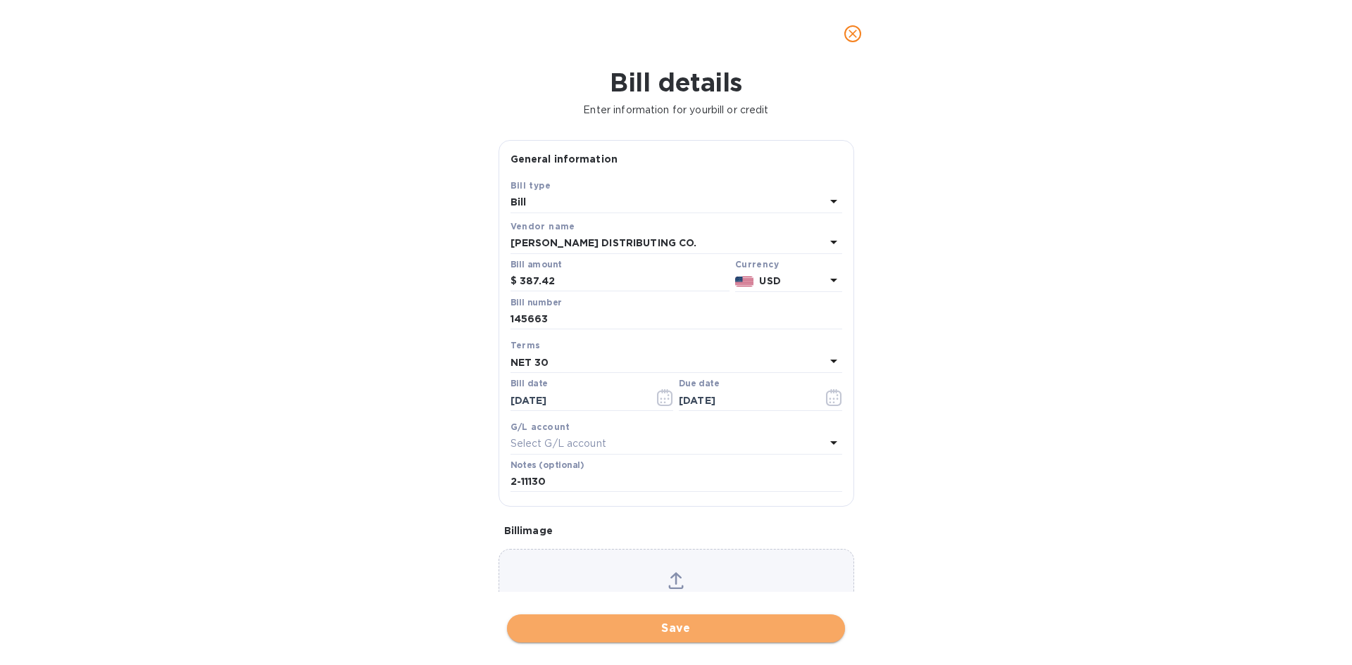
click at [752, 639] on button "Save" at bounding box center [676, 629] width 338 height 28
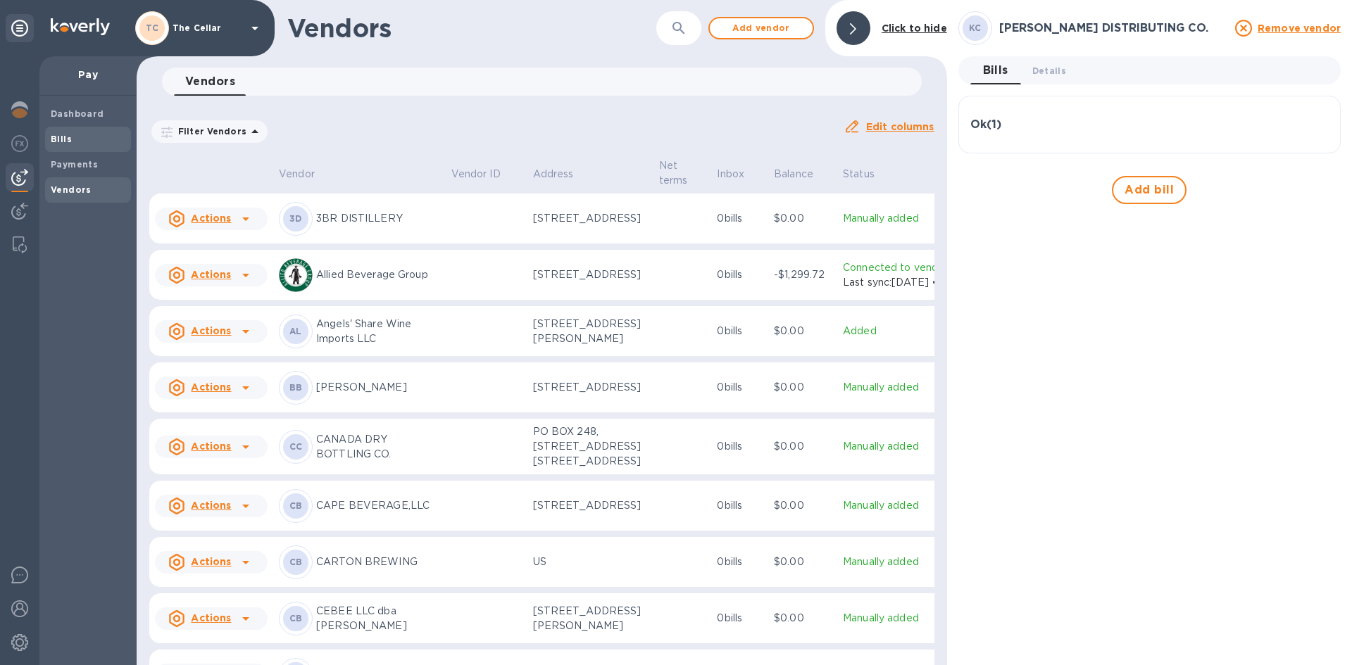
click at [76, 137] on span "Bills" at bounding box center [88, 139] width 75 height 14
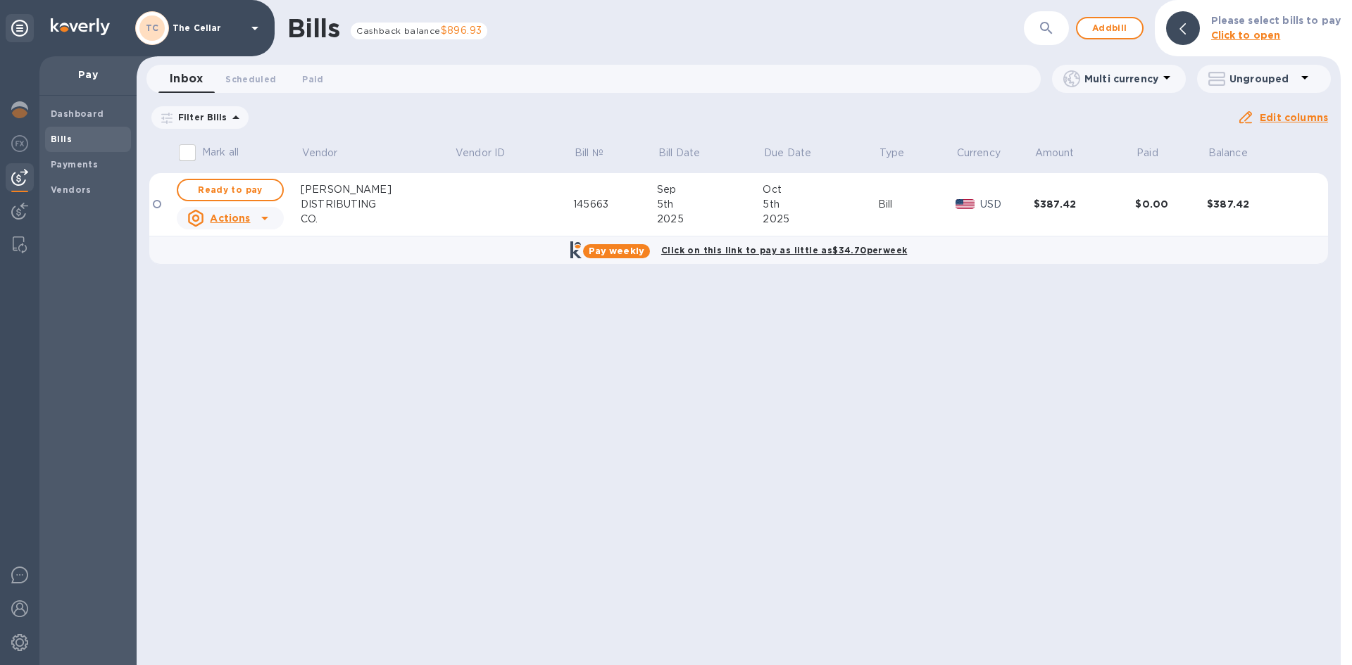
click at [203, 190] on span "Ready to pay" at bounding box center [230, 190] width 82 height 17
checkbox input "true"
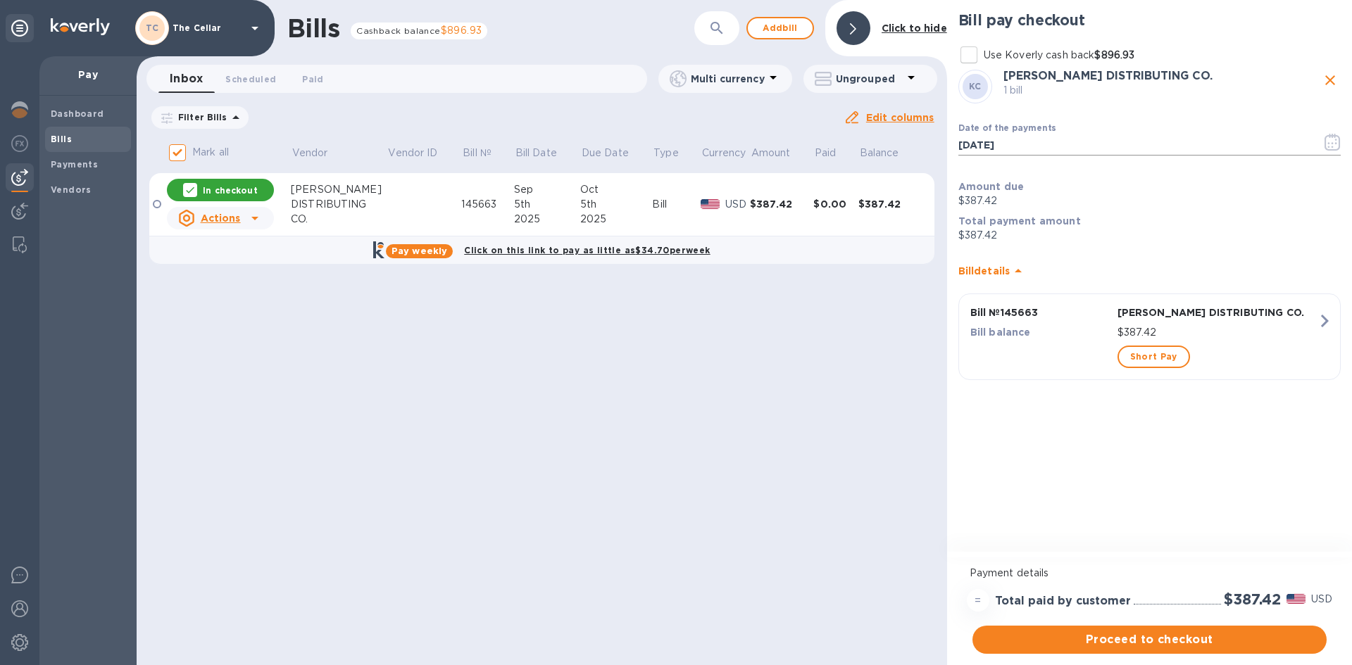
click at [1331, 142] on icon "button" at bounding box center [1332, 142] width 16 height 17
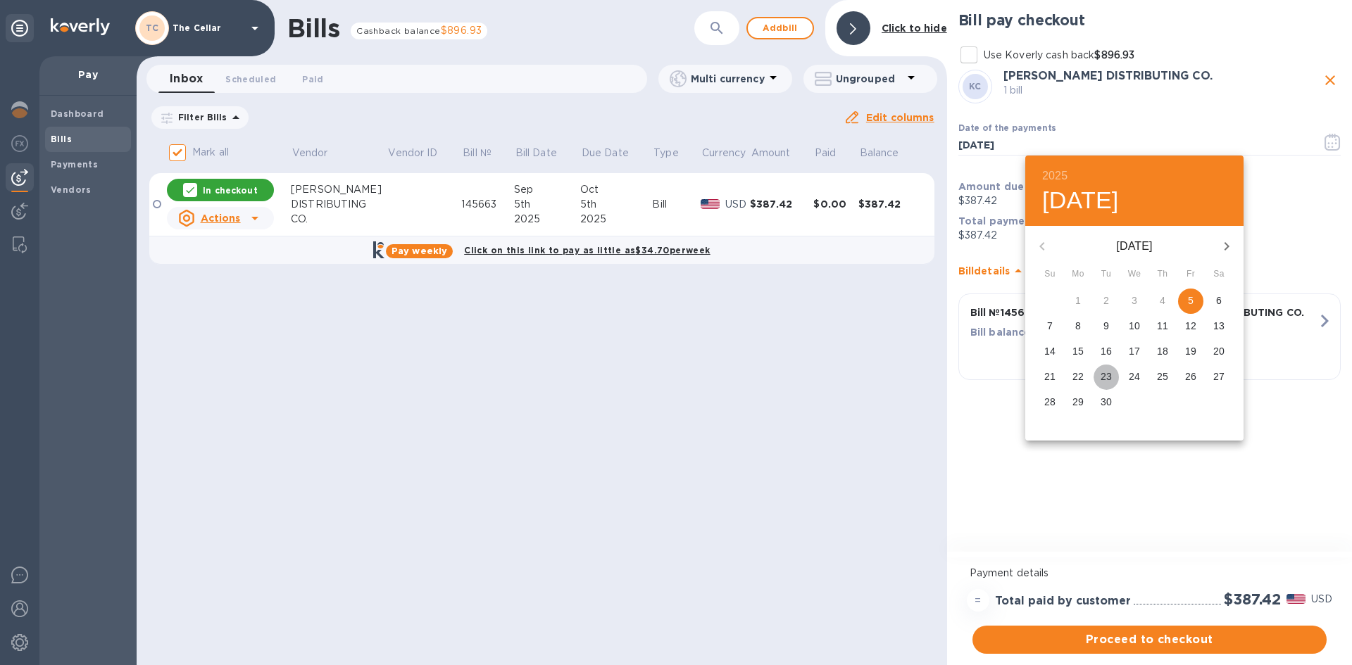
click at [1103, 377] on p "23" at bounding box center [1105, 377] width 11 height 14
type input "09/23/2025"
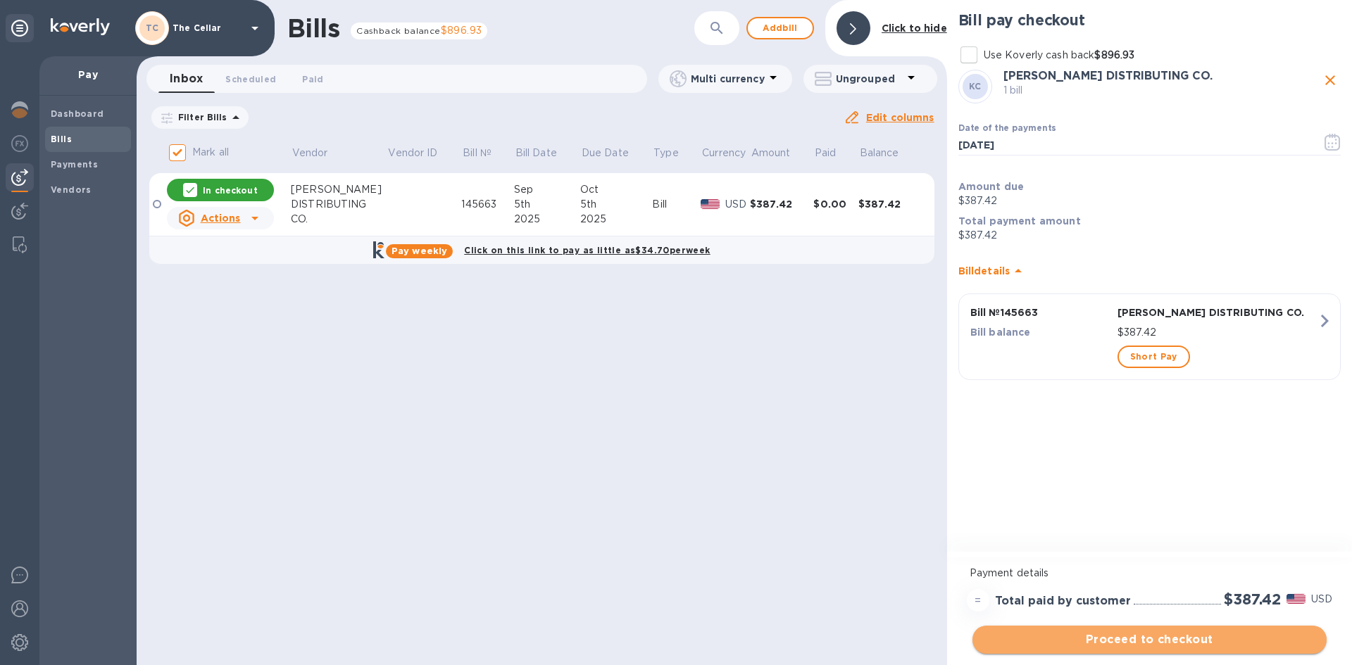
click at [1217, 642] on span "Proceed to checkout" at bounding box center [1150, 640] width 332 height 17
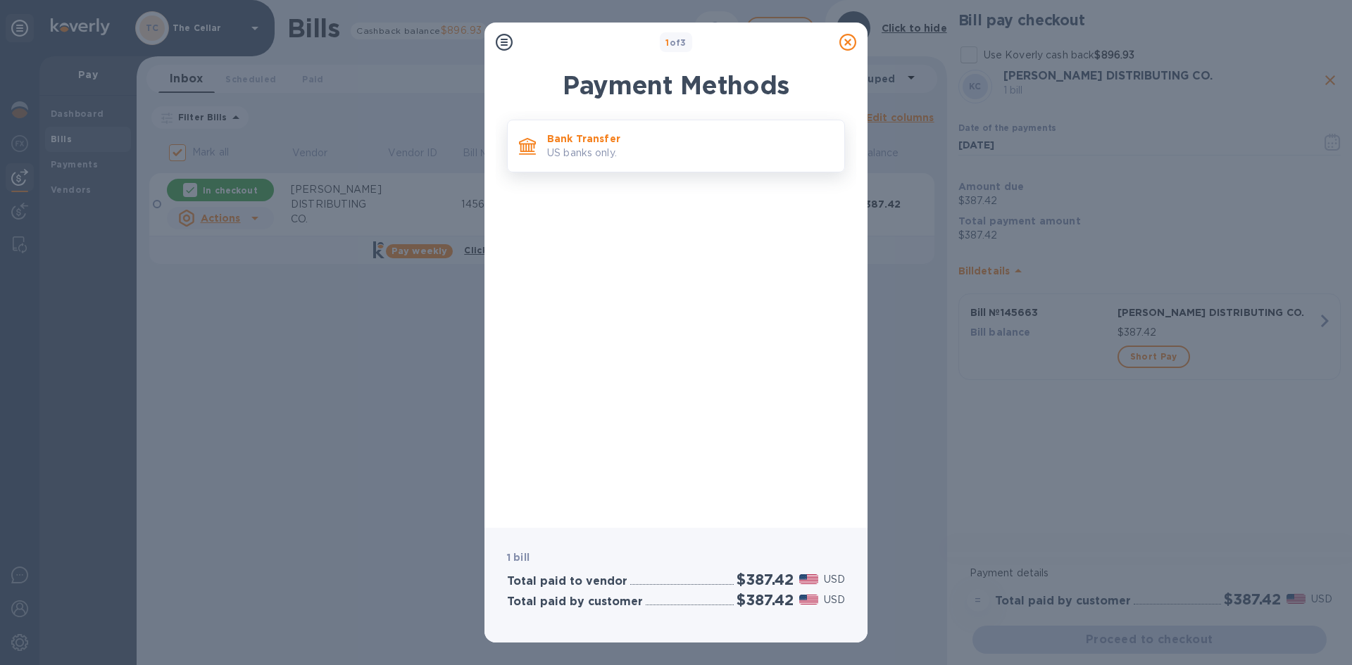
click at [739, 147] on p "US banks only." at bounding box center [690, 153] width 286 height 15
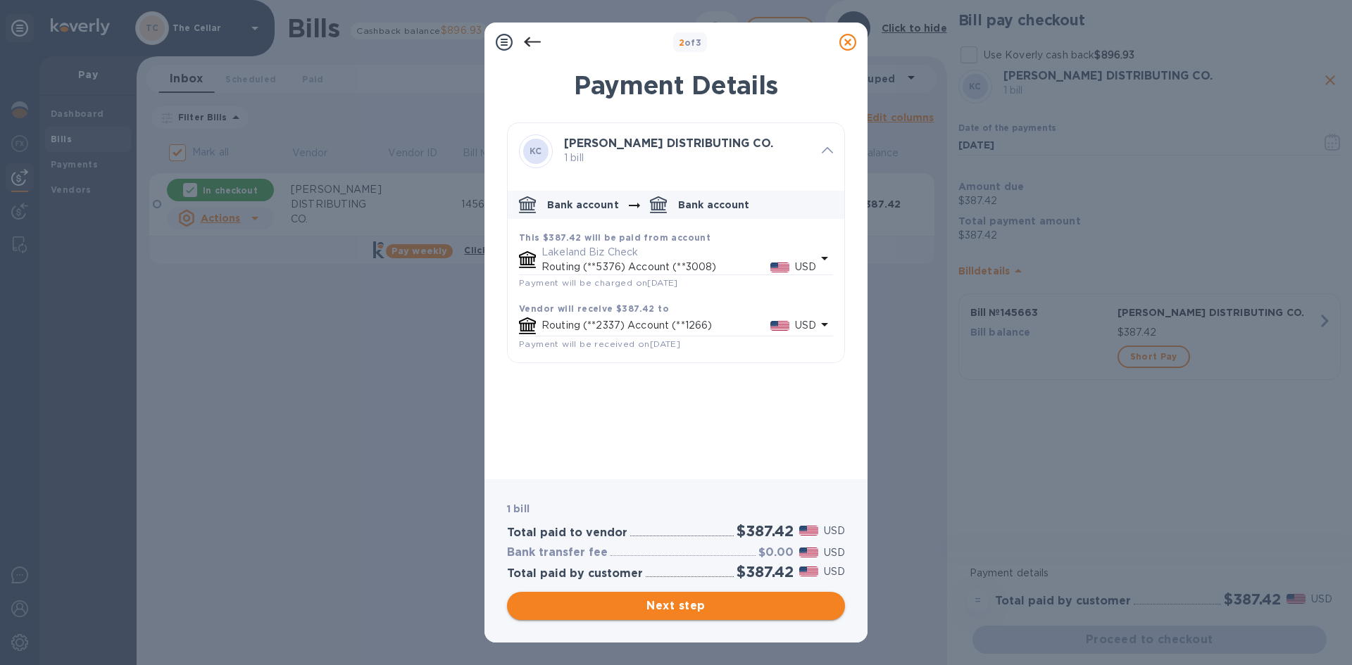
click at [685, 603] on span "Next step" at bounding box center [675, 606] width 315 height 17
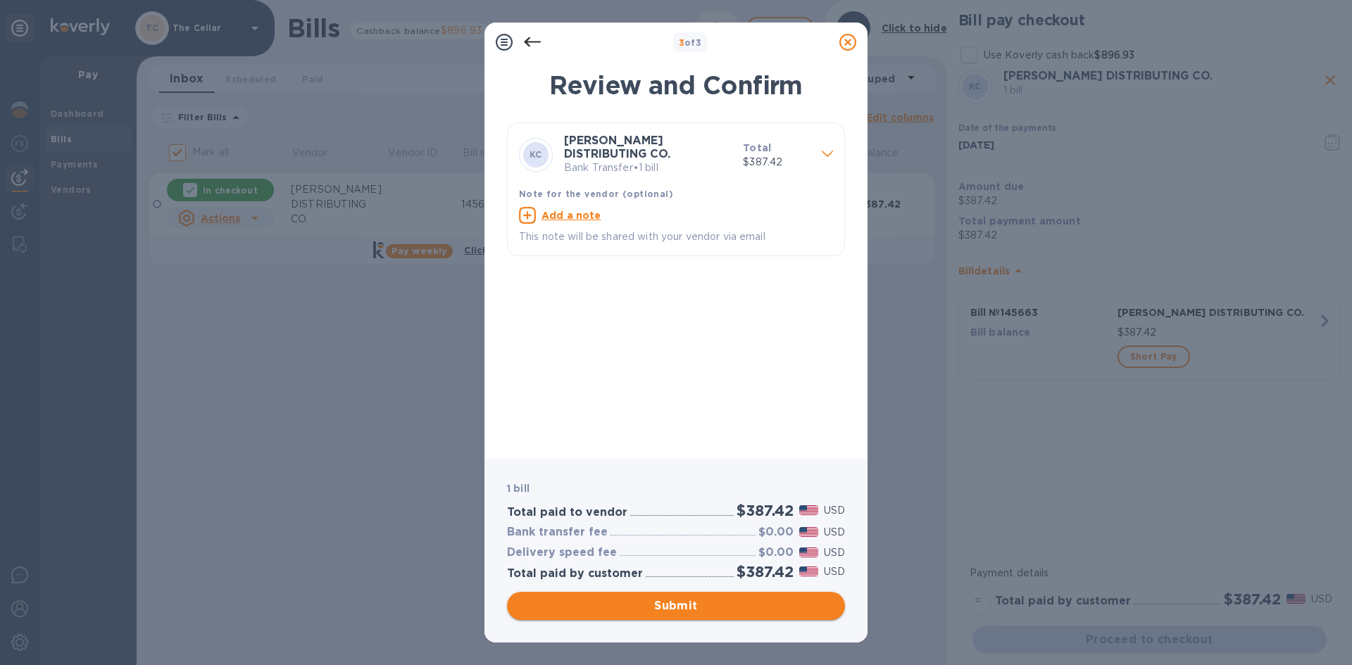
click at [684, 603] on span "Submit" at bounding box center [675, 606] width 315 height 17
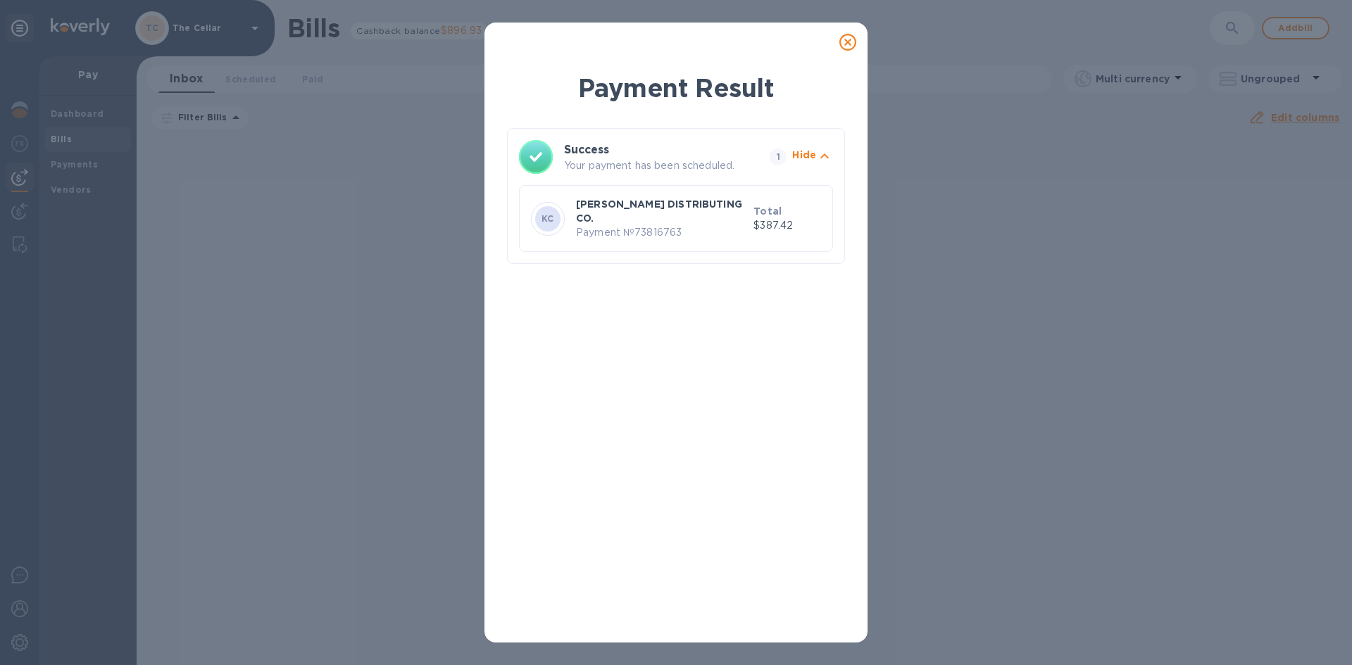
click at [850, 40] on icon at bounding box center [847, 42] width 17 height 17
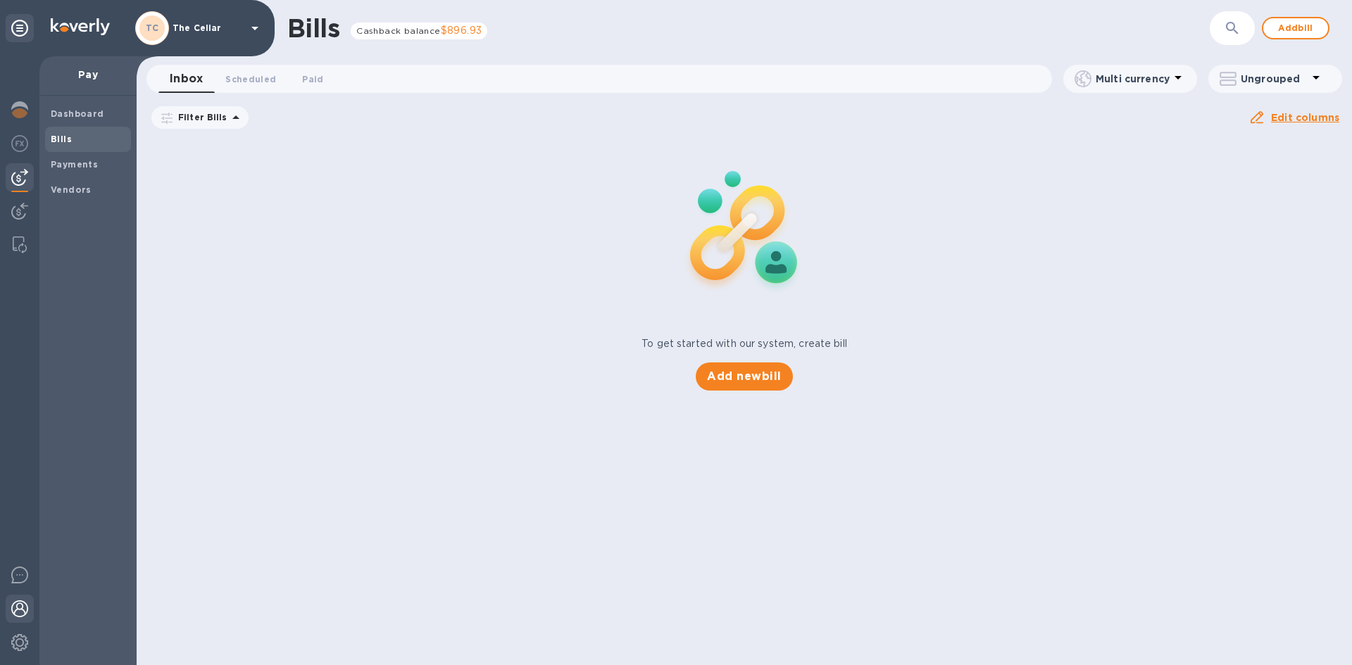
click at [26, 615] on img at bounding box center [19, 609] width 17 height 17
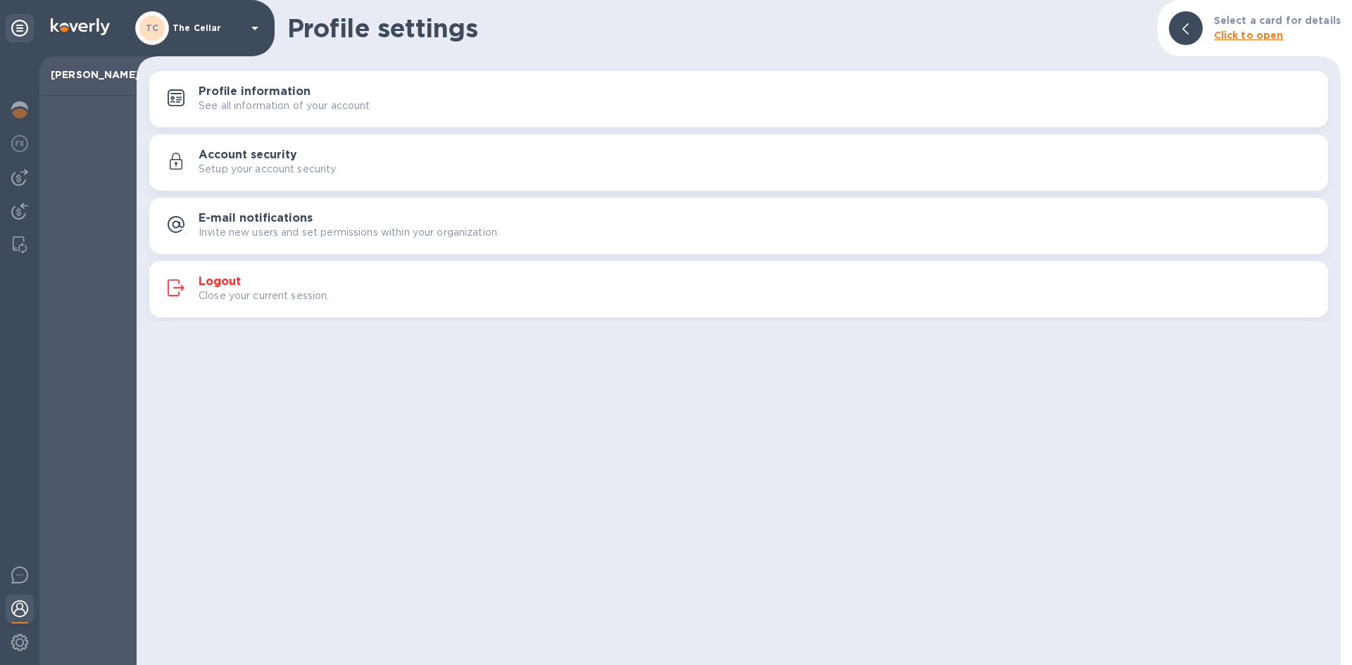
click at [224, 282] on h3 "Logout" at bounding box center [220, 281] width 42 height 13
